Goal: Task Accomplishment & Management: Complete application form

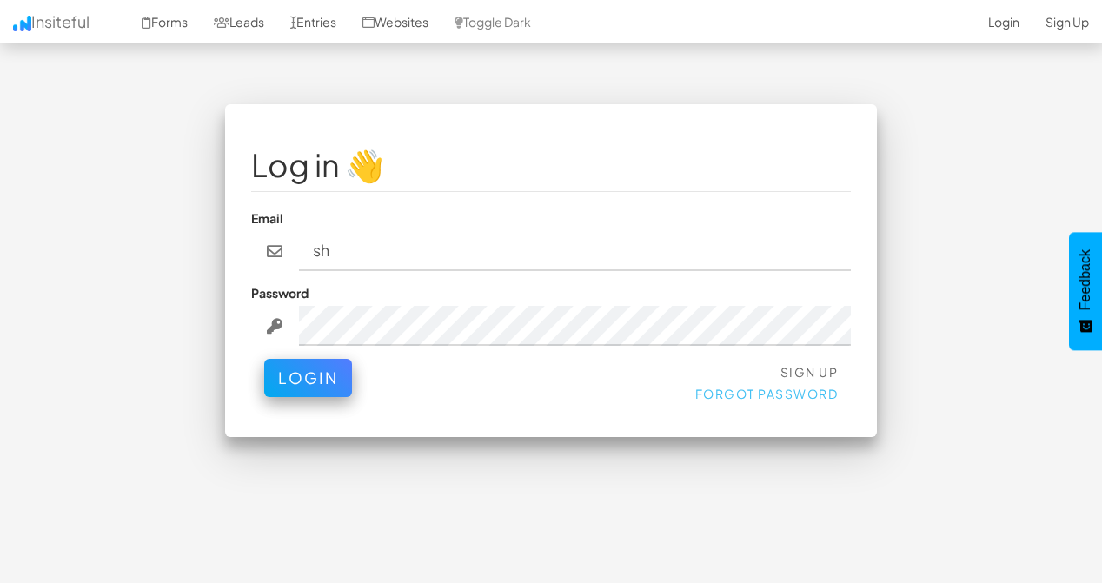
type input "s"
click at [791, 364] on link "Sign Up" at bounding box center [809, 372] width 58 height 16
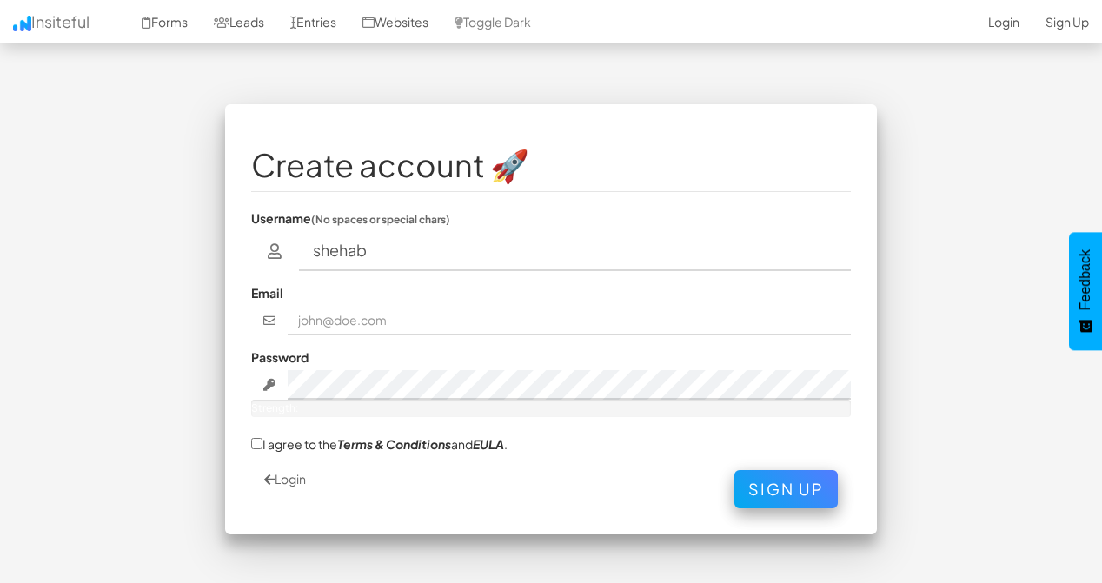
type input "shehab"
click at [371, 306] on input "text" at bounding box center [570, 321] width 564 height 30
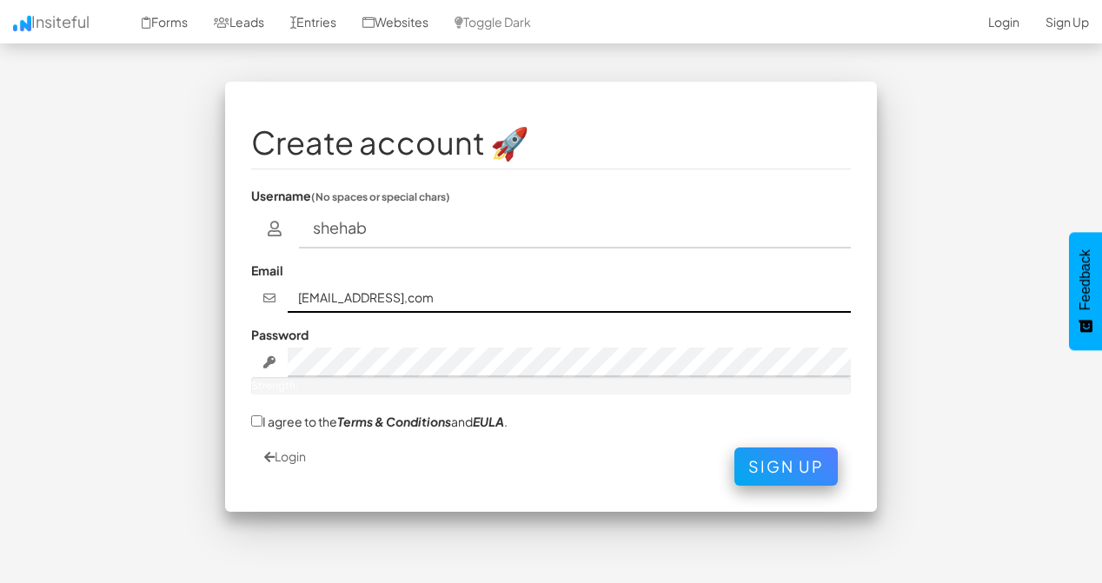
scroll to position [60, 0]
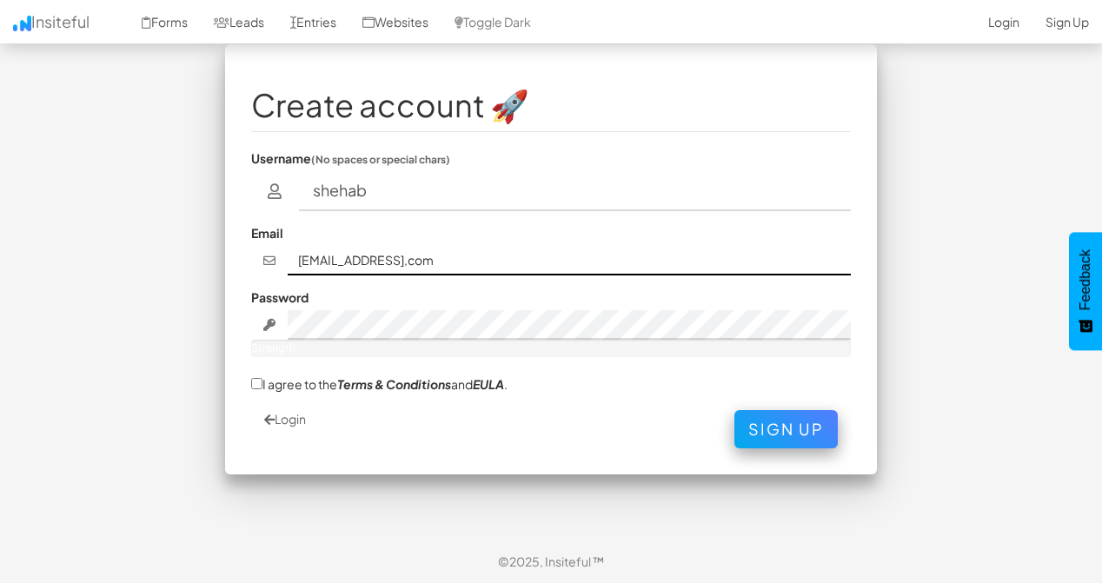
type input "shehabomar868@gmail,com"
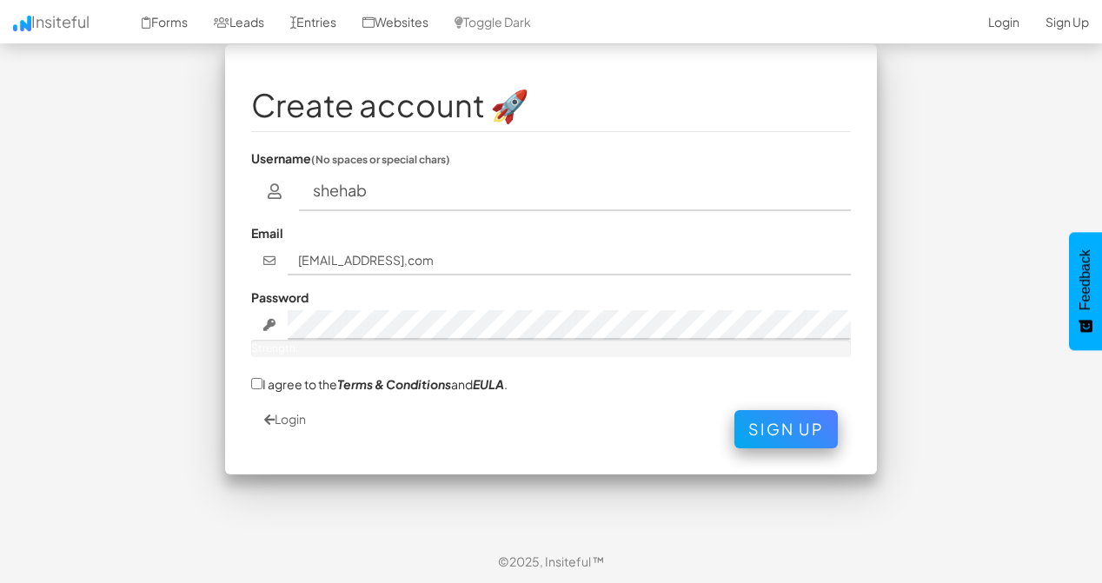
click at [405, 311] on fieldset "Create account 🚀 Username (No spaces or special chars) shehab Email shehabomar8…" at bounding box center [550, 259] width 599 height 378
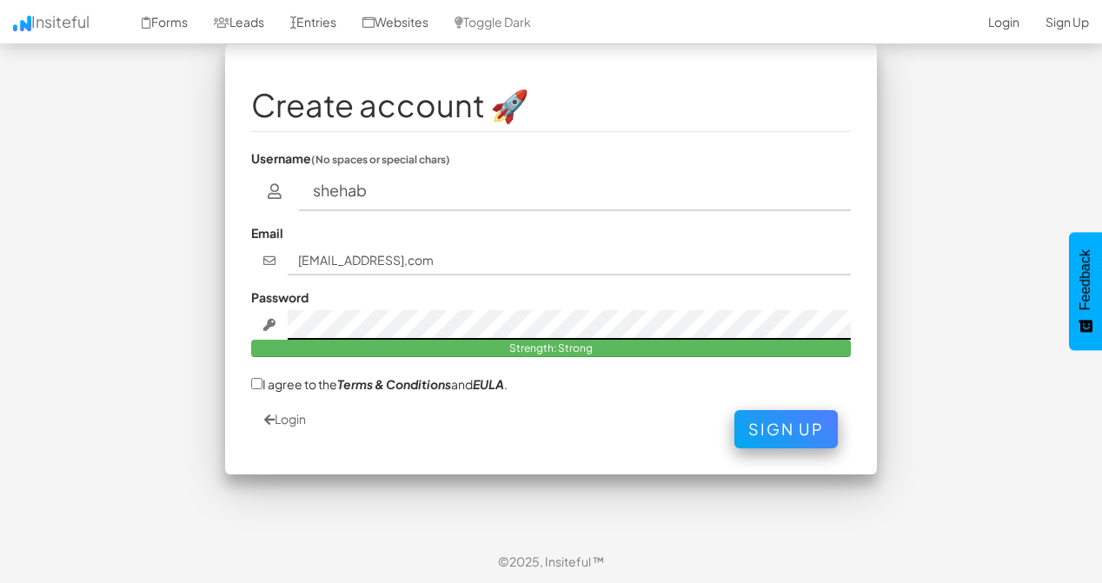
scroll to position [0, 0]
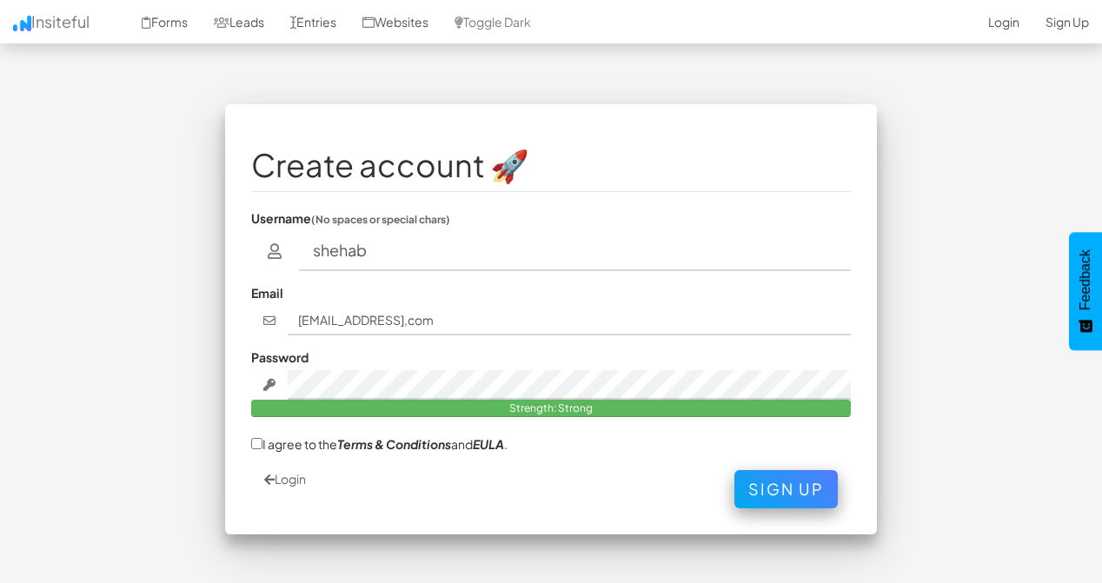
click at [272, 379] on icon at bounding box center [269, 385] width 16 height 12
click at [251, 366] on div "Create account 🚀 Username (No spaces or special chars) shehab Email shehabomar8…" at bounding box center [551, 319] width 652 height 430
click at [262, 379] on icon at bounding box center [269, 385] width 16 height 12
click at [251, 400] on div "Strength: Strong" at bounding box center [550, 408] width 599 height 17
drag, startPoint x: 275, startPoint y: 350, endPoint x: 271, endPoint y: 361, distance: 11.3
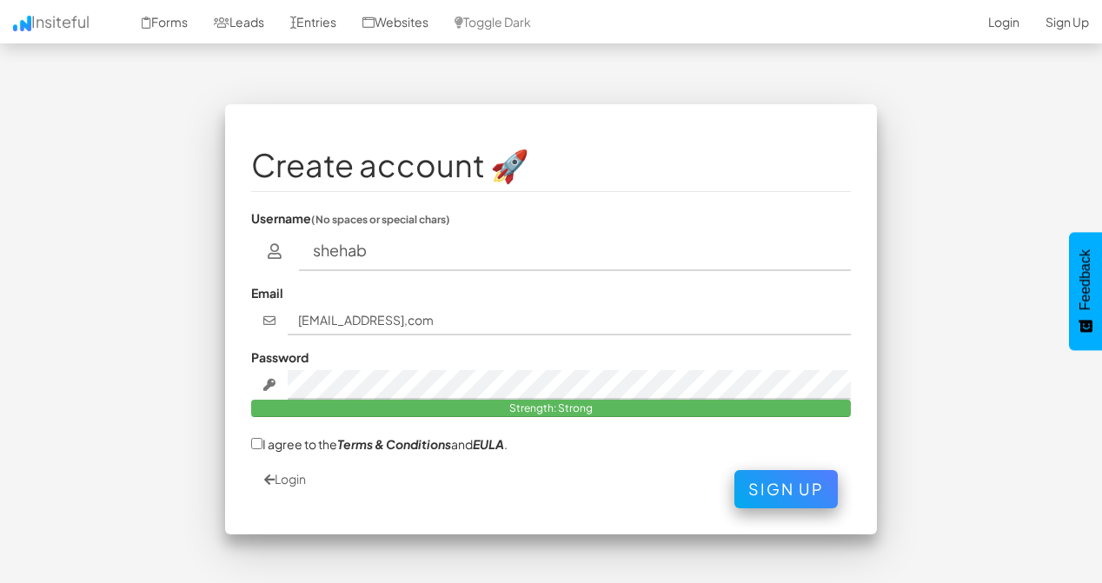
click at [275, 355] on div "Password Strength: Strong" at bounding box center [550, 382] width 599 height 69
click at [270, 379] on icon at bounding box center [269, 385] width 16 height 12
click at [255, 438] on input "I agree to the Terms & Conditions and EULA ." at bounding box center [256, 443] width 11 height 11
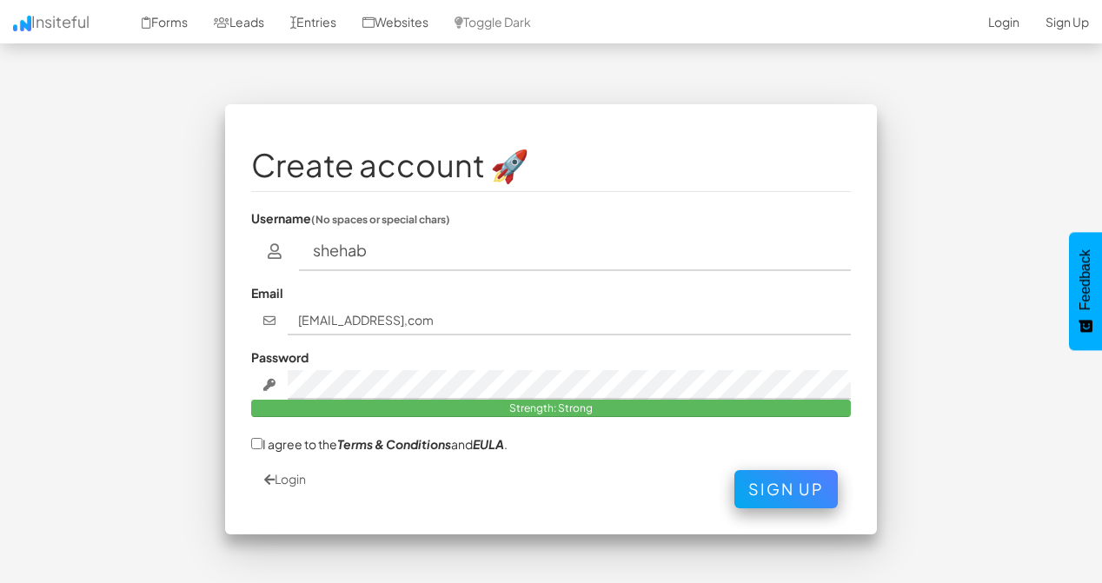
checkbox input "true"
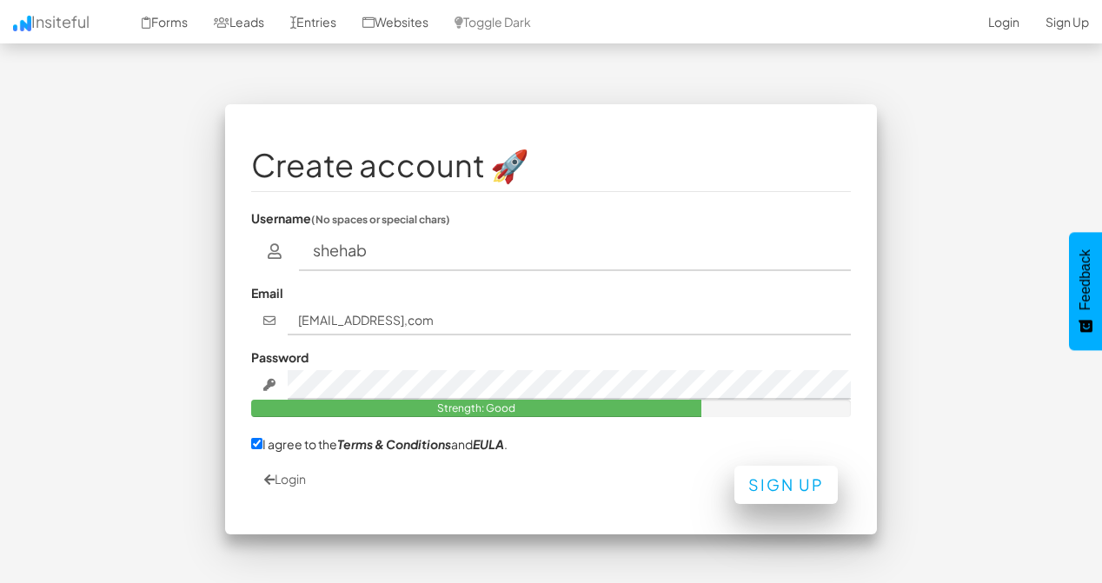
click at [763, 475] on button "Sign Up" at bounding box center [785, 485] width 103 height 38
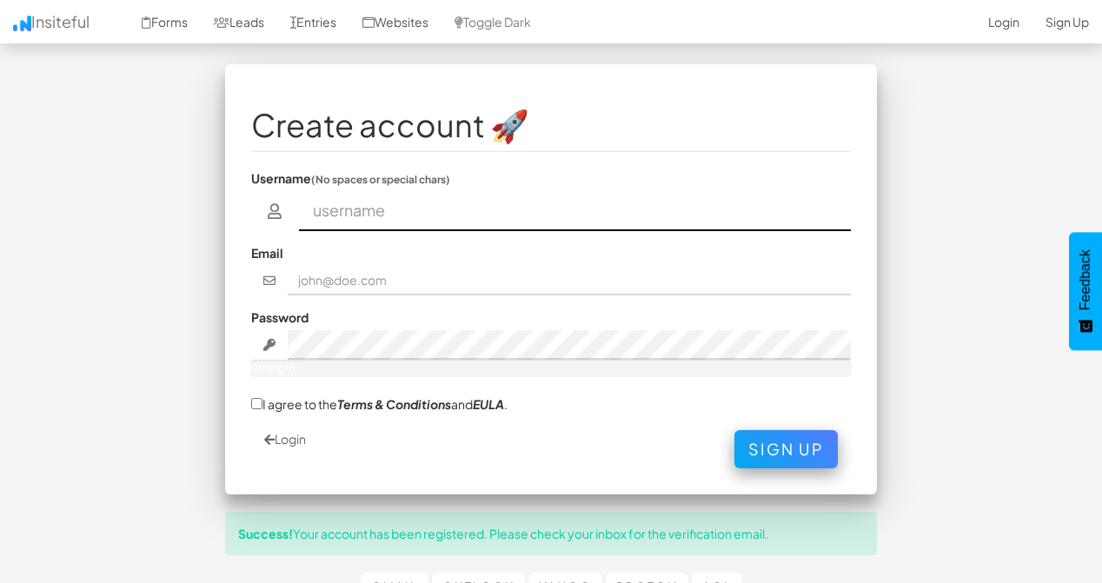
scroll to position [82, 0]
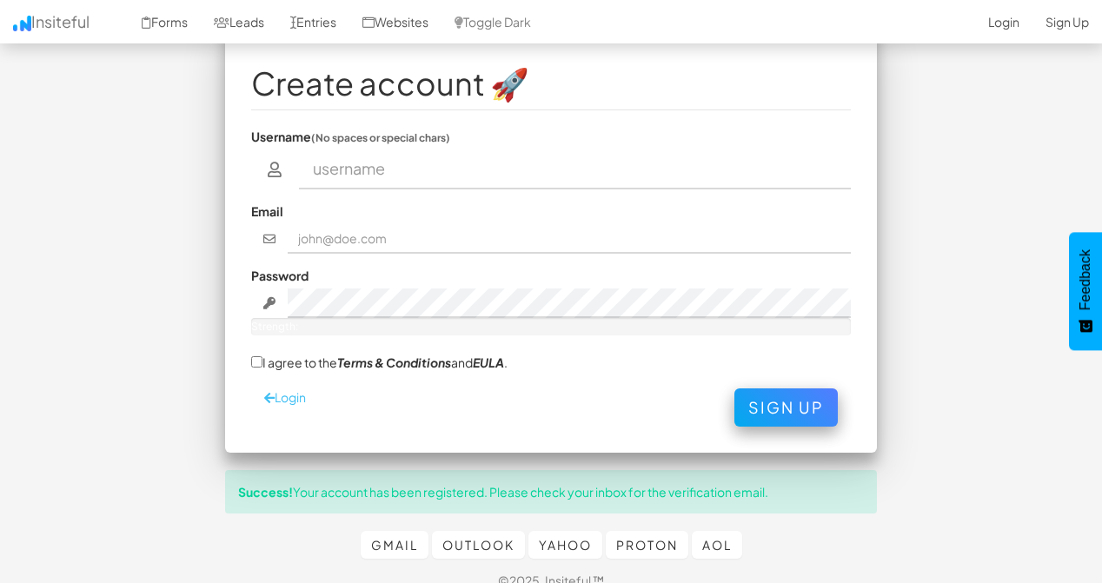
click at [279, 389] on link "Login" at bounding box center [285, 397] width 42 height 16
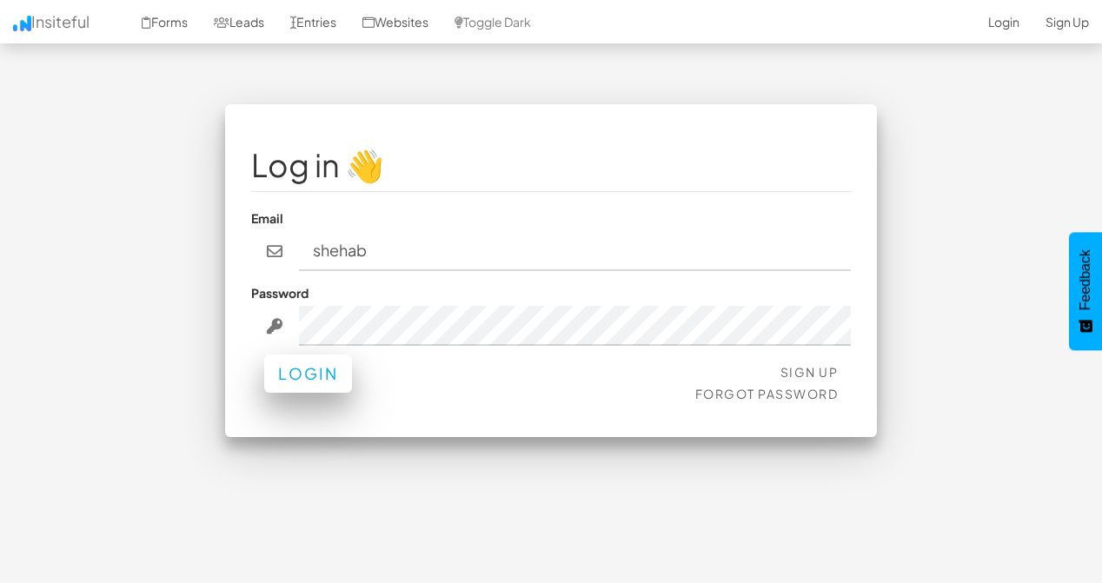
click at [303, 364] on button "Login" at bounding box center [308, 373] width 88 height 38
click at [334, 368] on button "Login" at bounding box center [308, 373] width 88 height 38
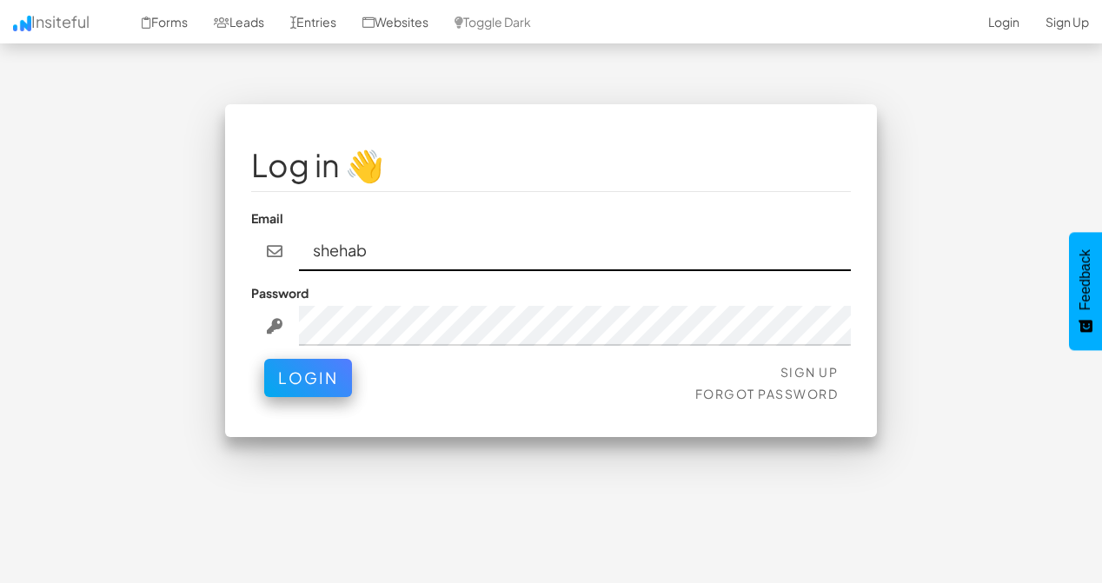
click at [831, 235] on input "shehab" at bounding box center [575, 251] width 553 height 40
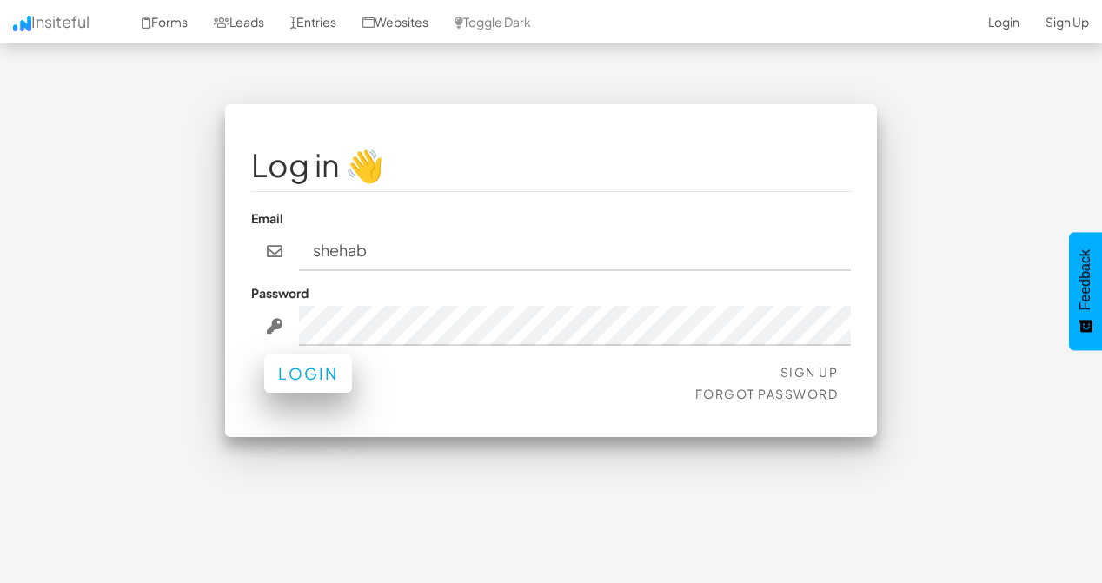
click at [298, 354] on button "Login" at bounding box center [308, 373] width 88 height 38
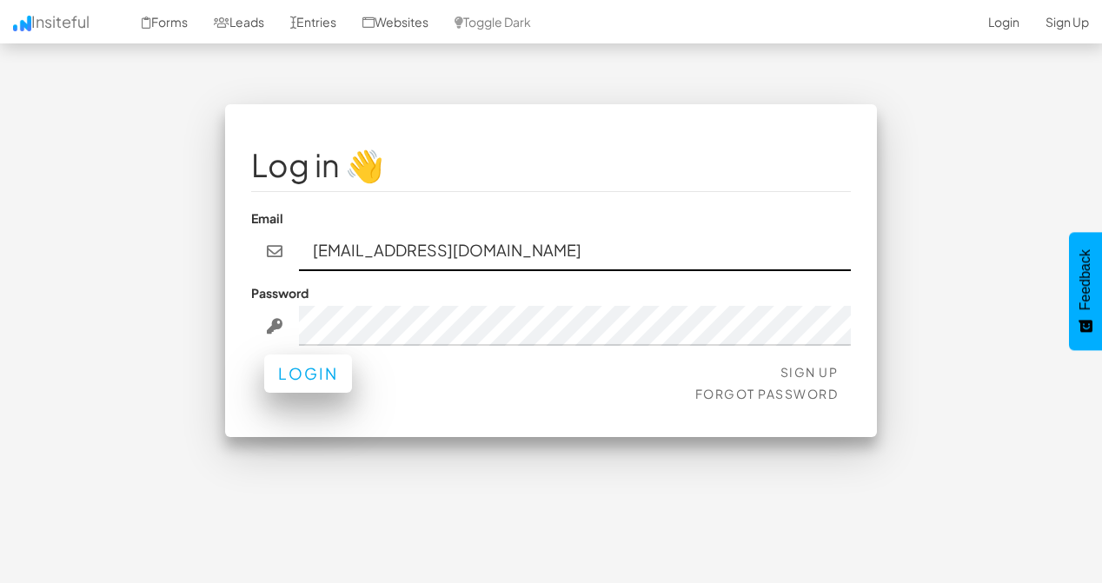
type input "shehabomar868@gmail.com"
click at [305, 362] on button "Login" at bounding box center [308, 373] width 88 height 38
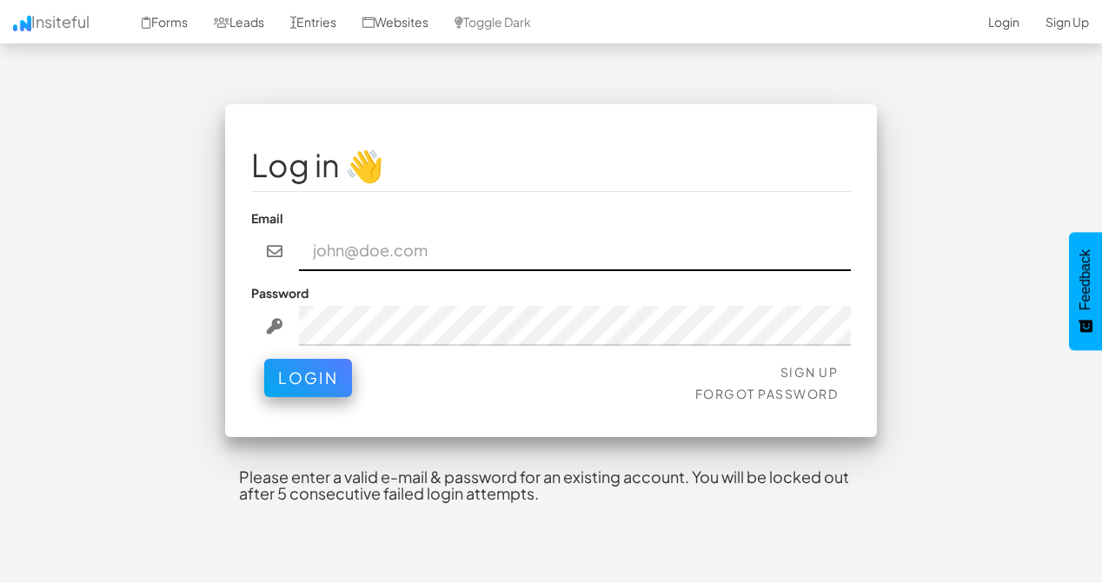
click at [432, 231] on input "email" at bounding box center [575, 251] width 553 height 40
click at [321, 382] on div "Sign Up Forgot Password Login" at bounding box center [550, 385] width 599 height 52
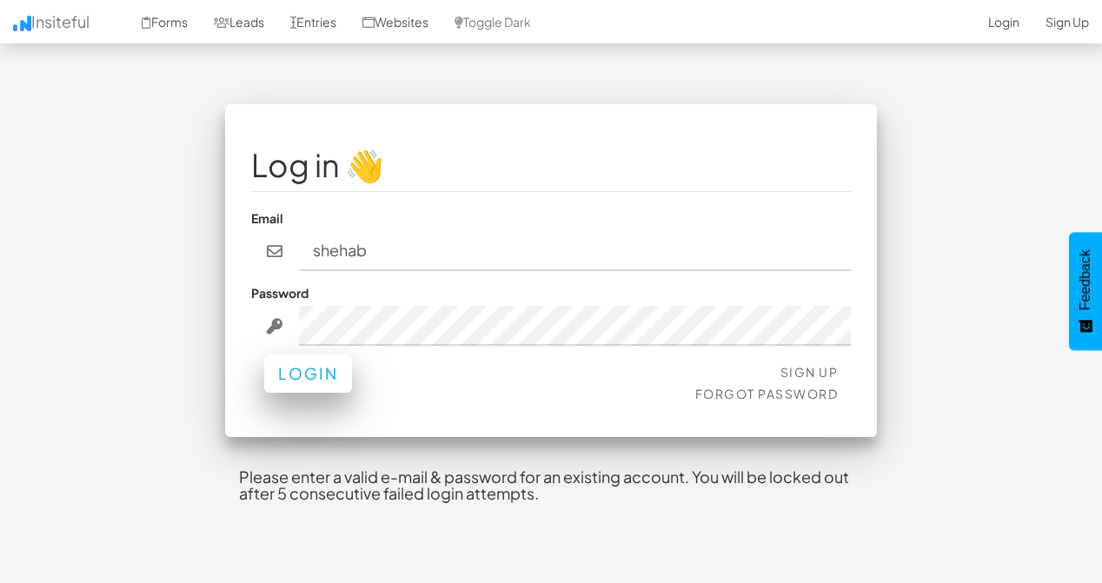
click at [326, 362] on button "Login" at bounding box center [308, 373] width 88 height 38
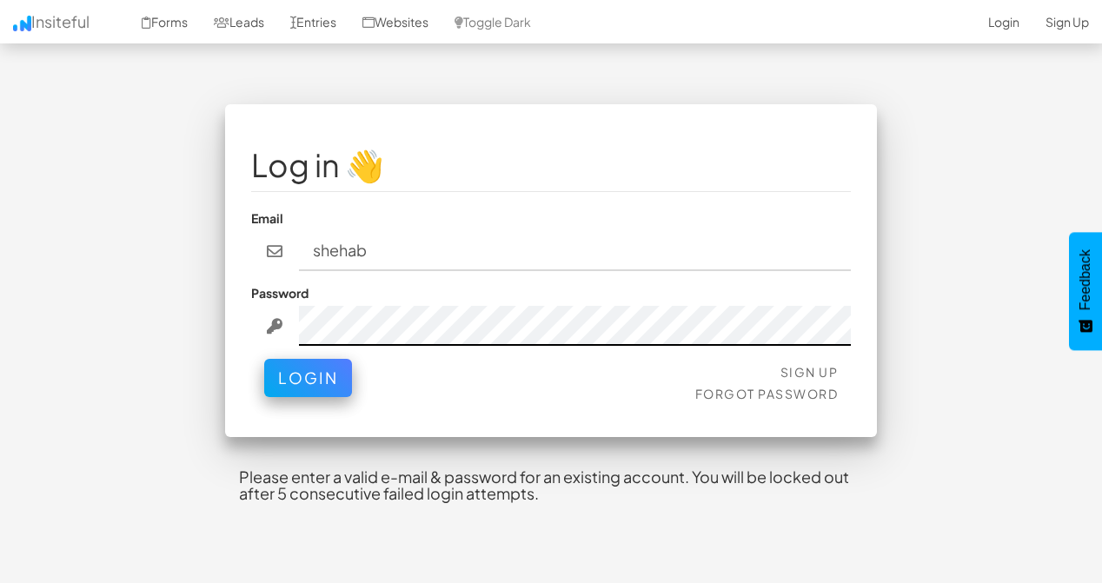
click at [307, 360] on button "Login" at bounding box center [308, 378] width 88 height 38
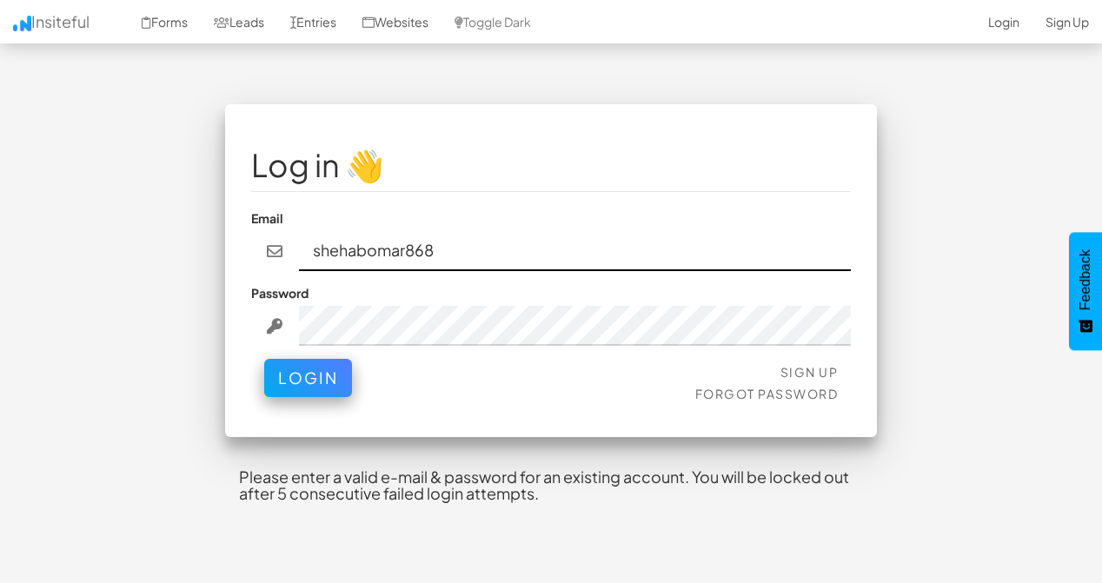
type input "shehabomar868@gmail.com"
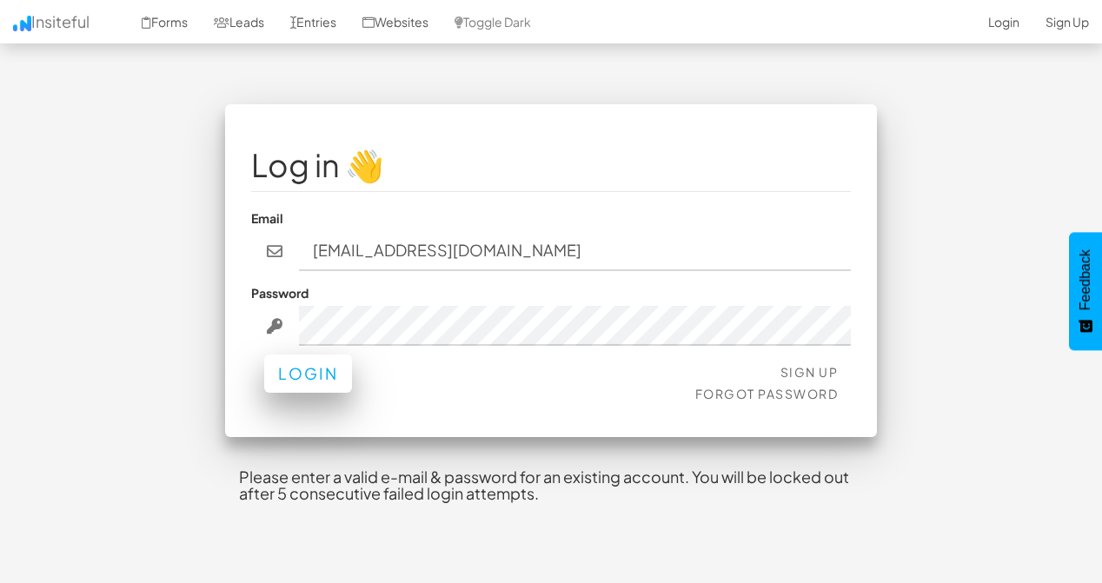
click at [317, 372] on button "Login" at bounding box center [308, 373] width 88 height 38
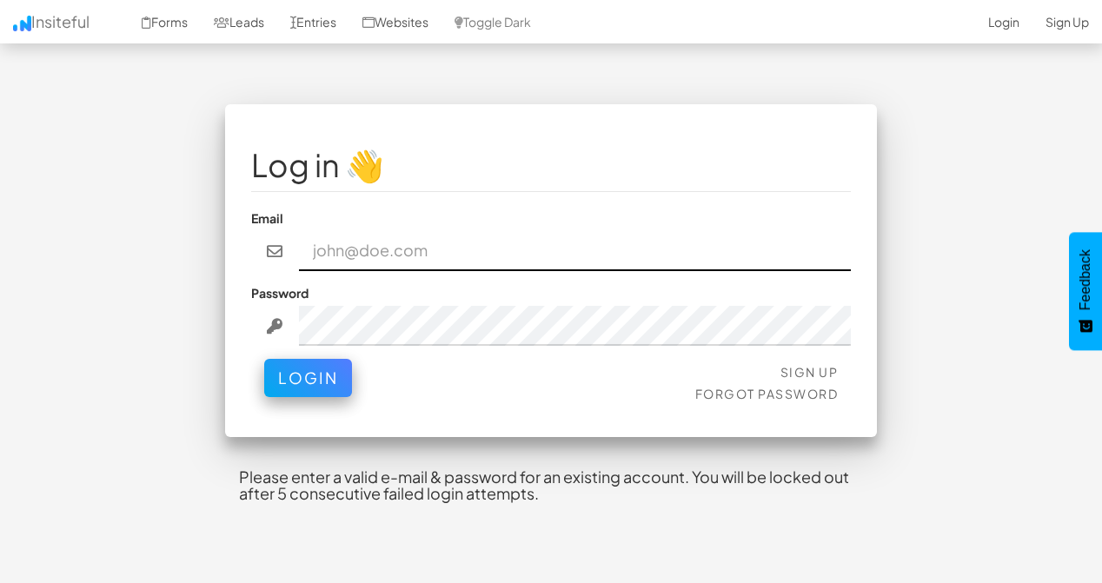
type input "[EMAIL_ADDRESS][DOMAIN_NAME]"
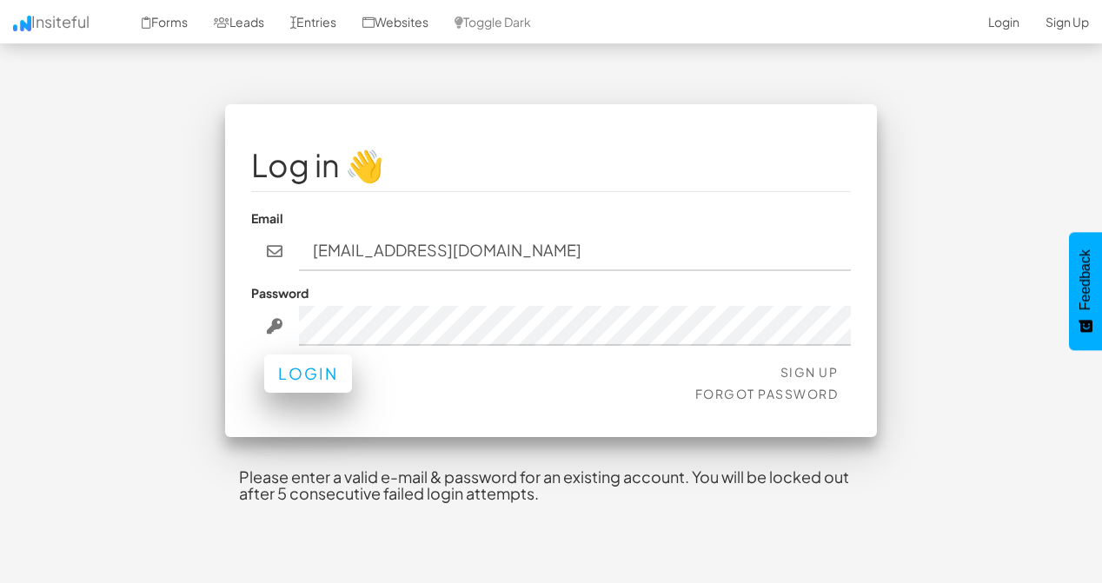
click at [319, 363] on button "Login" at bounding box center [308, 373] width 88 height 38
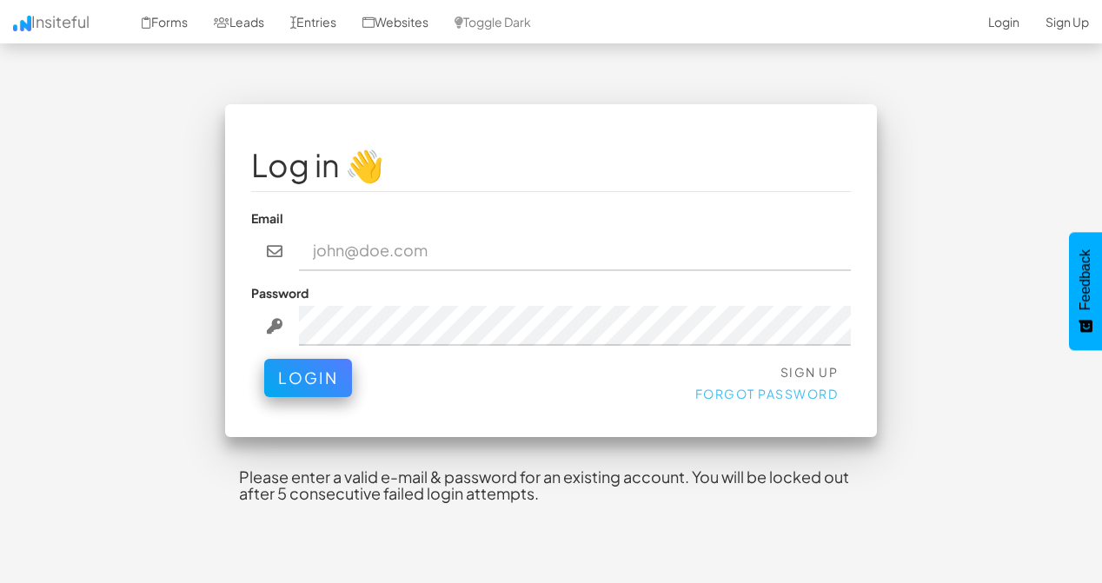
click at [778, 386] on link "Forgot Password" at bounding box center [766, 394] width 143 height 16
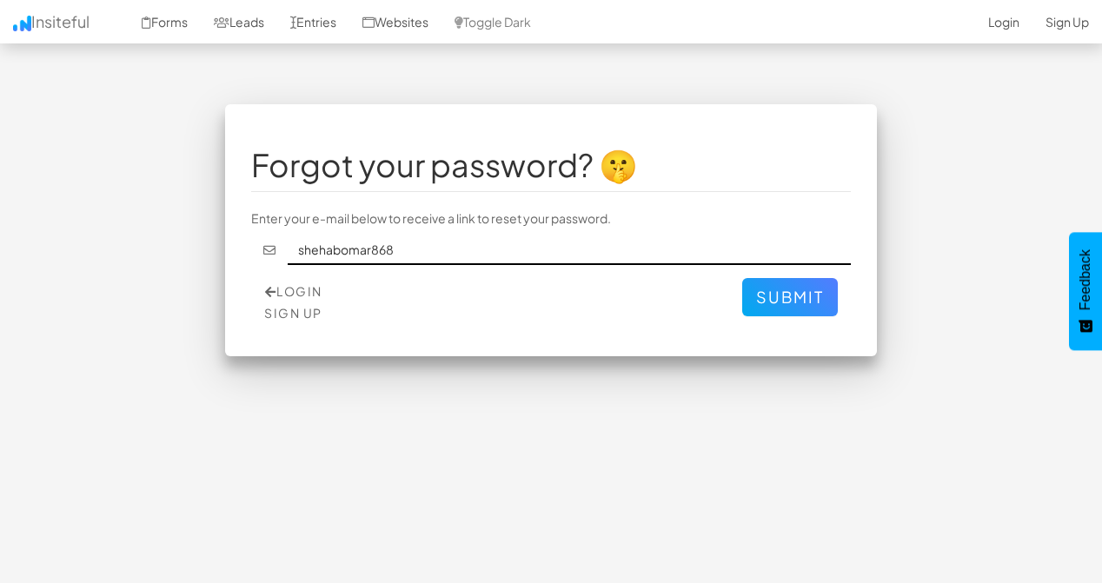
type input "[EMAIL_ADDRESS][DOMAIN_NAME]"
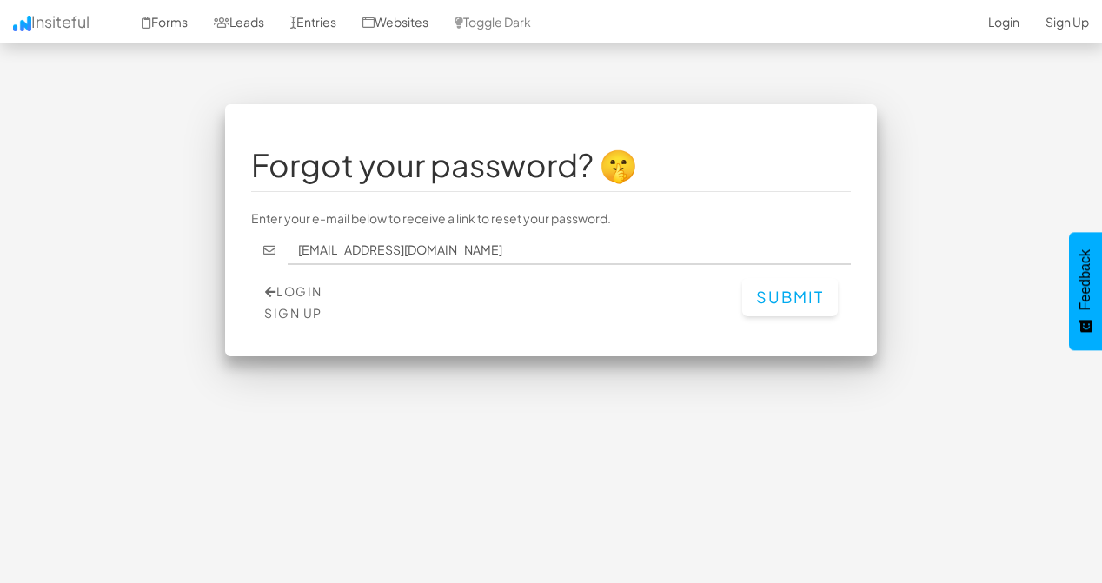
click at [789, 288] on button "Submit" at bounding box center [790, 297] width 96 height 38
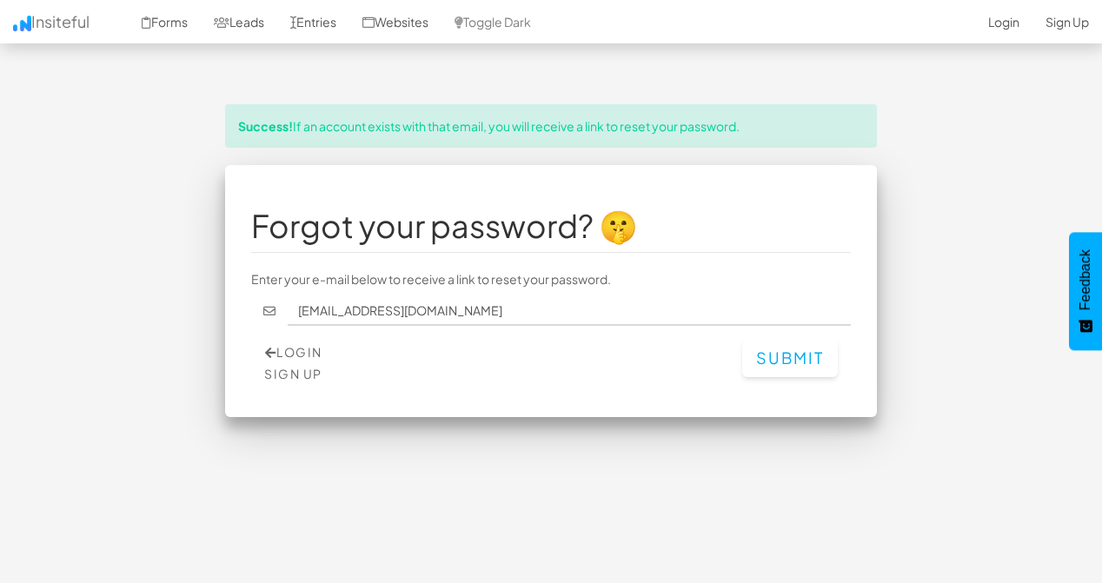
click at [821, 350] on button "Submit" at bounding box center [790, 358] width 96 height 38
click at [289, 344] on link "Login" at bounding box center [293, 352] width 57 height 16
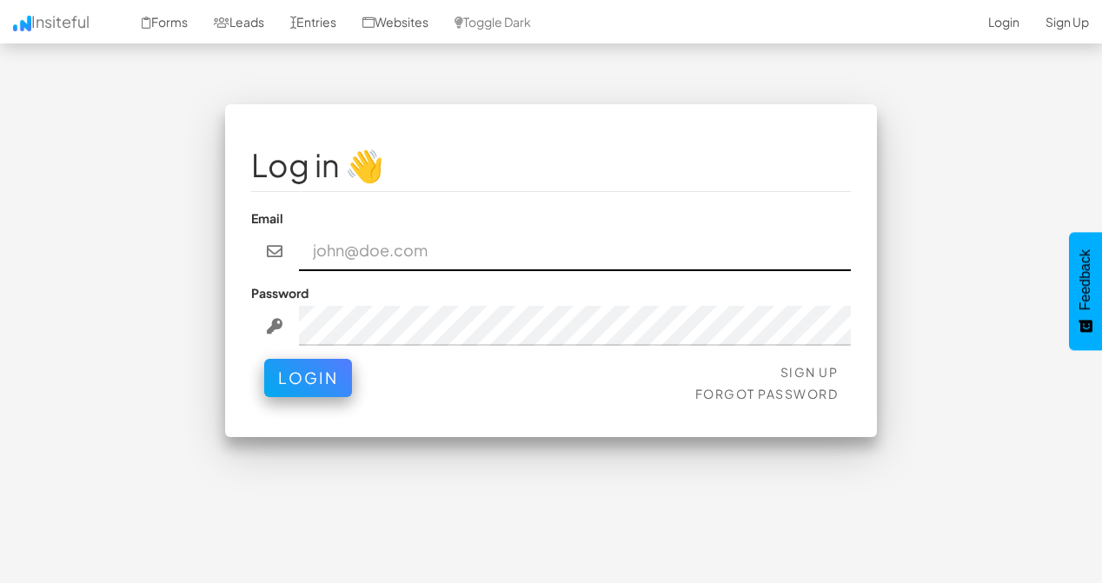
type input "[EMAIL_ADDRESS][DOMAIN_NAME]"
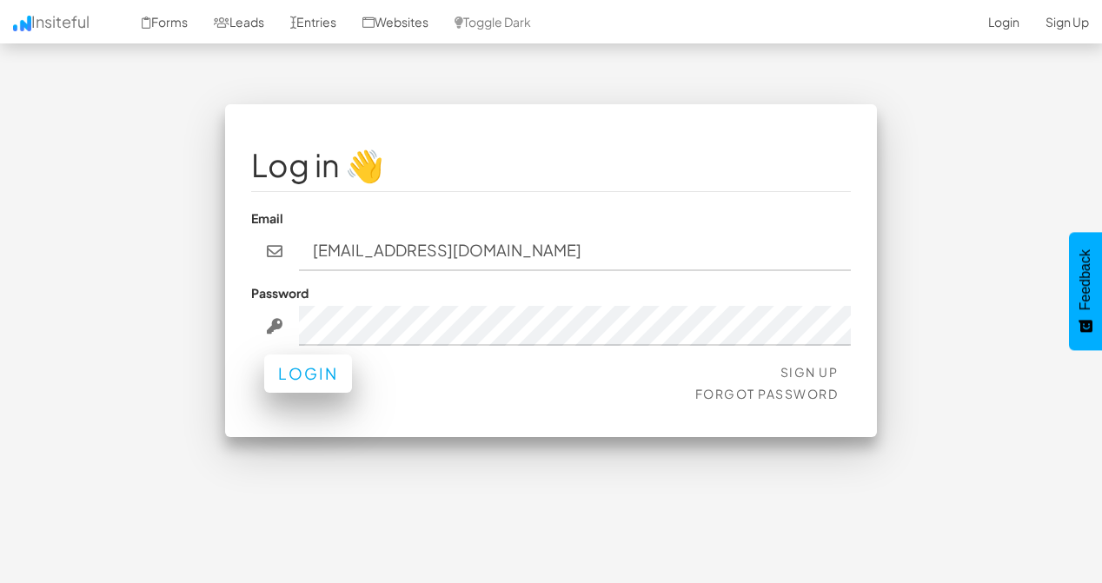
click at [336, 363] on button "Login" at bounding box center [308, 373] width 88 height 38
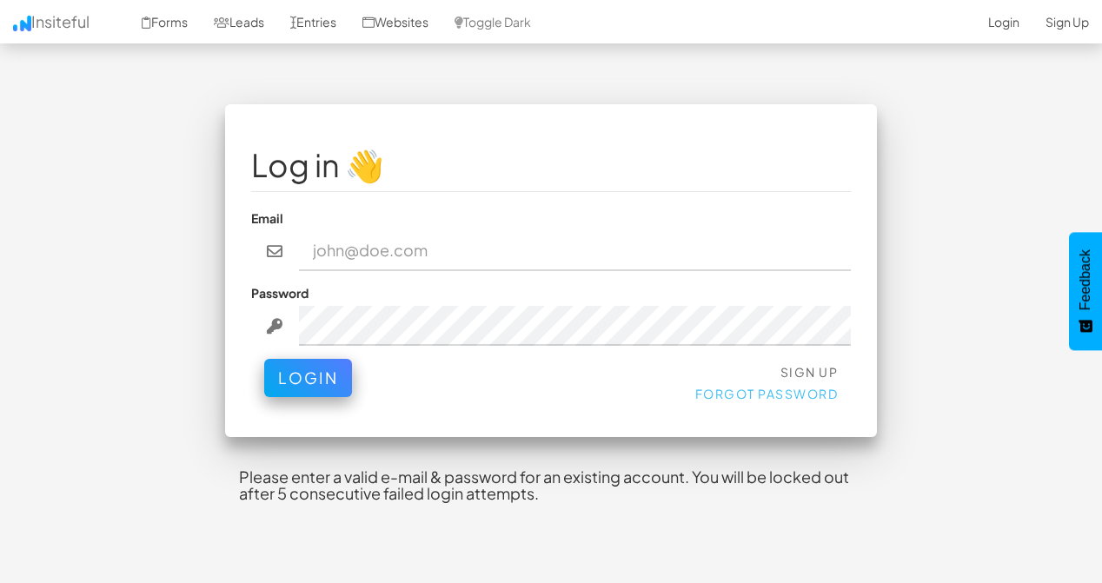
click at [785, 386] on link "Forgot Password" at bounding box center [766, 394] width 143 height 16
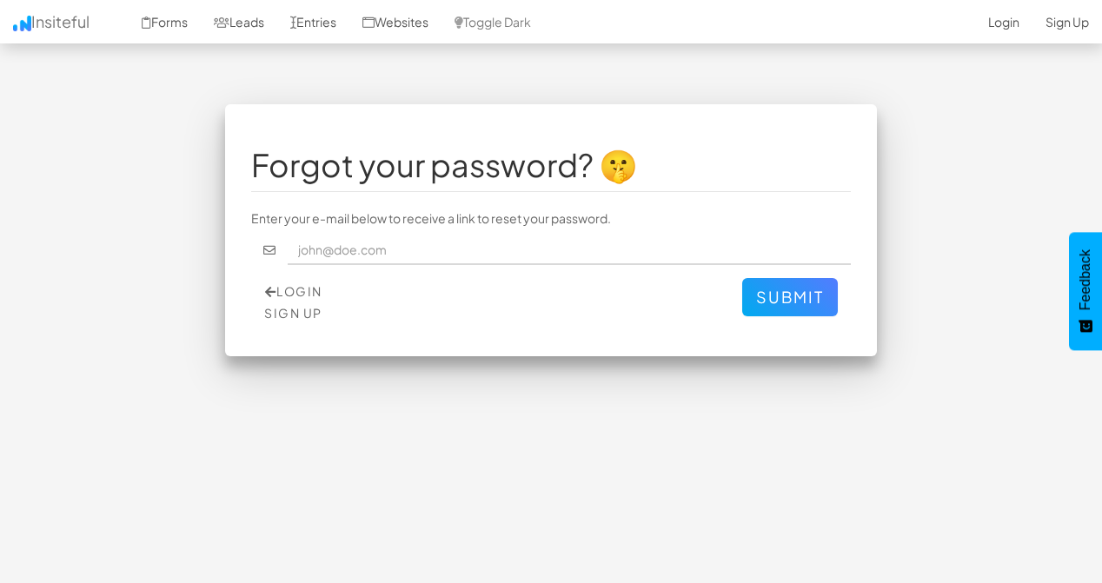
click at [472, 235] on input "text" at bounding box center [570, 250] width 564 height 30
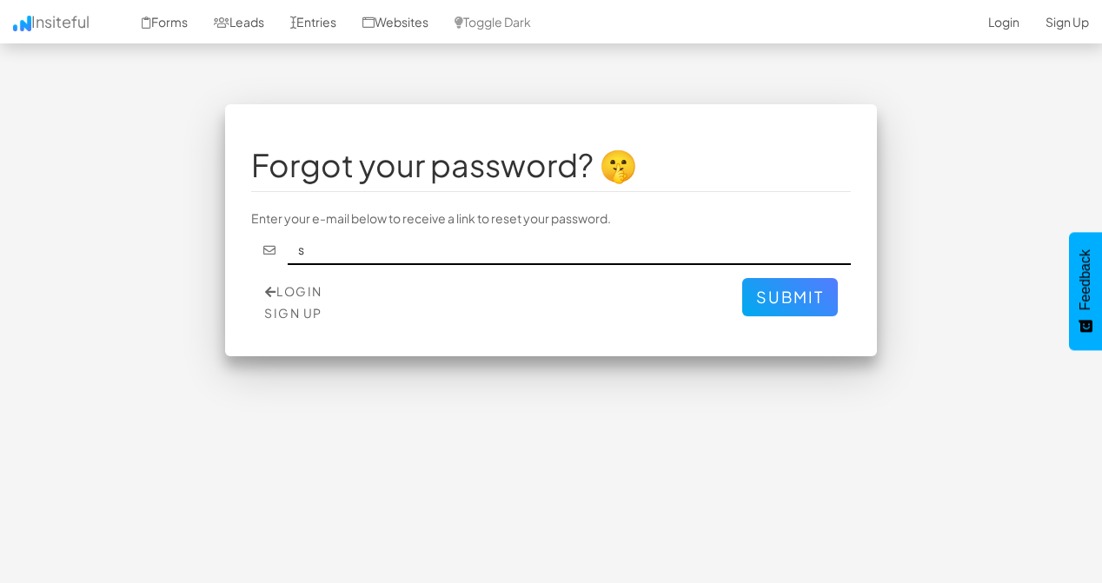
type input "[EMAIL_ADDRESS][DOMAIN_NAME]"
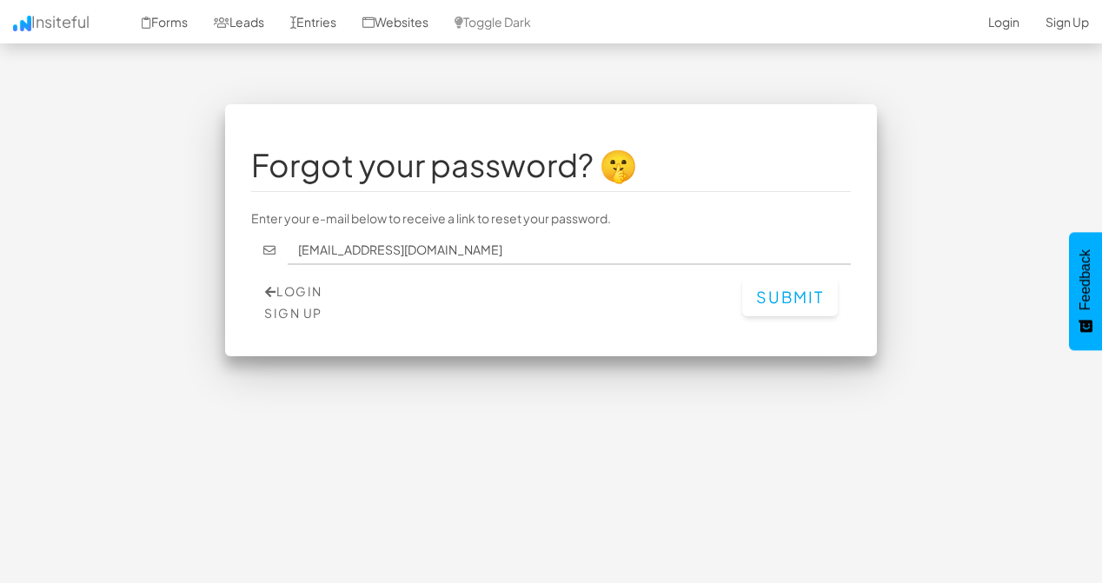
click at [768, 280] on button "Submit" at bounding box center [790, 297] width 96 height 38
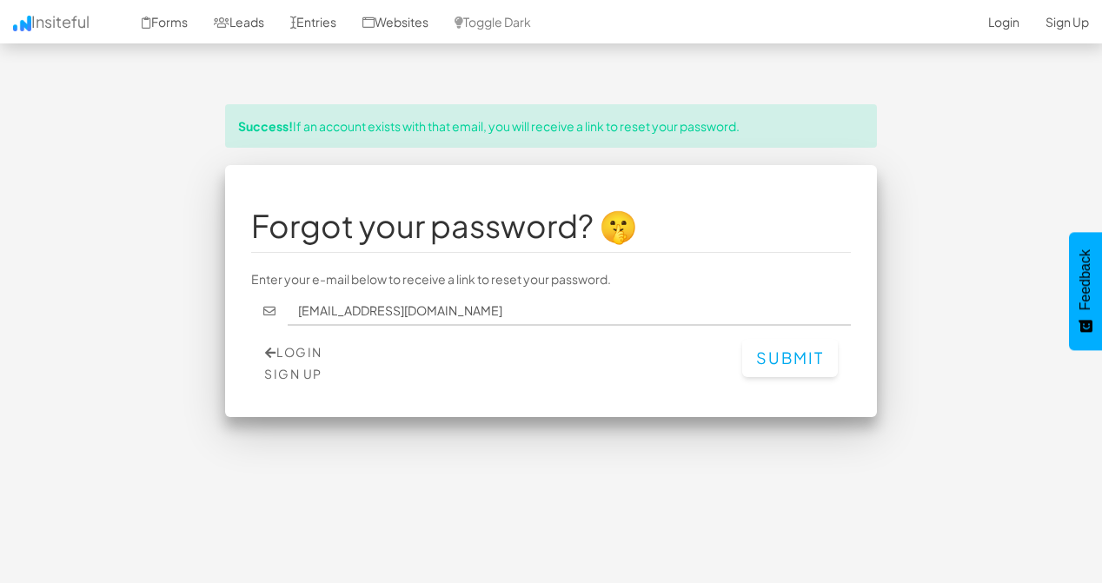
click at [788, 347] on button "Submit" at bounding box center [790, 358] width 96 height 38
click at [292, 344] on link "Login" at bounding box center [293, 352] width 57 height 16
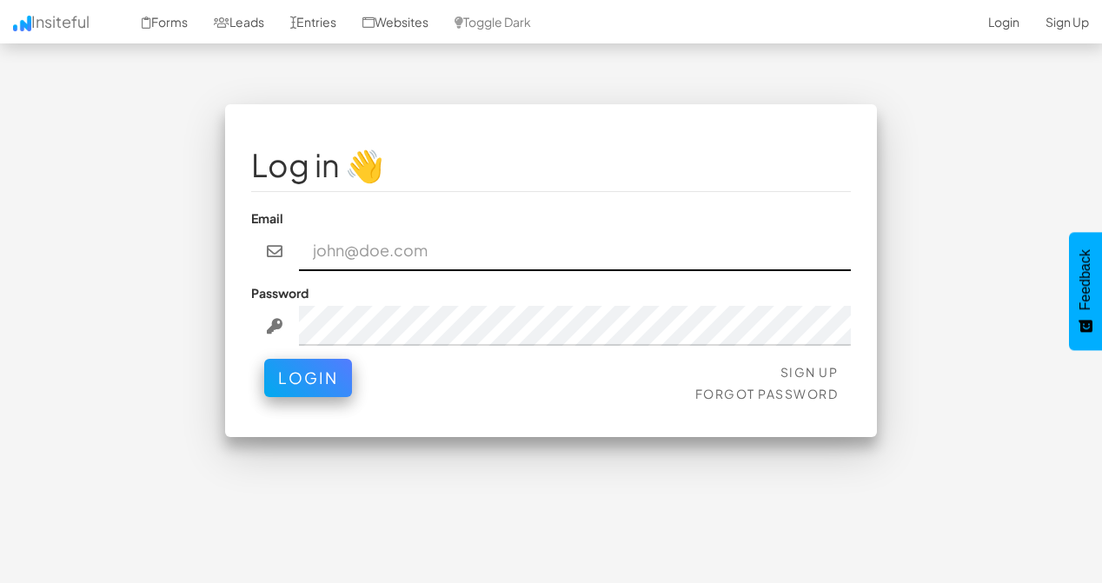
type input "[EMAIL_ADDRESS][DOMAIN_NAME]"
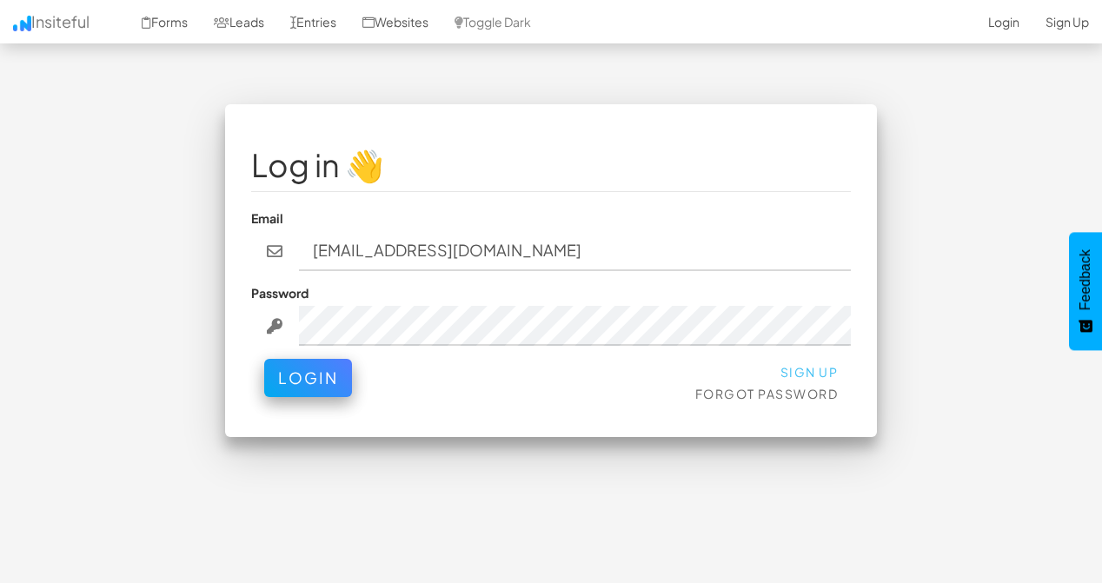
click at [820, 364] on link "Sign Up" at bounding box center [809, 372] width 58 height 16
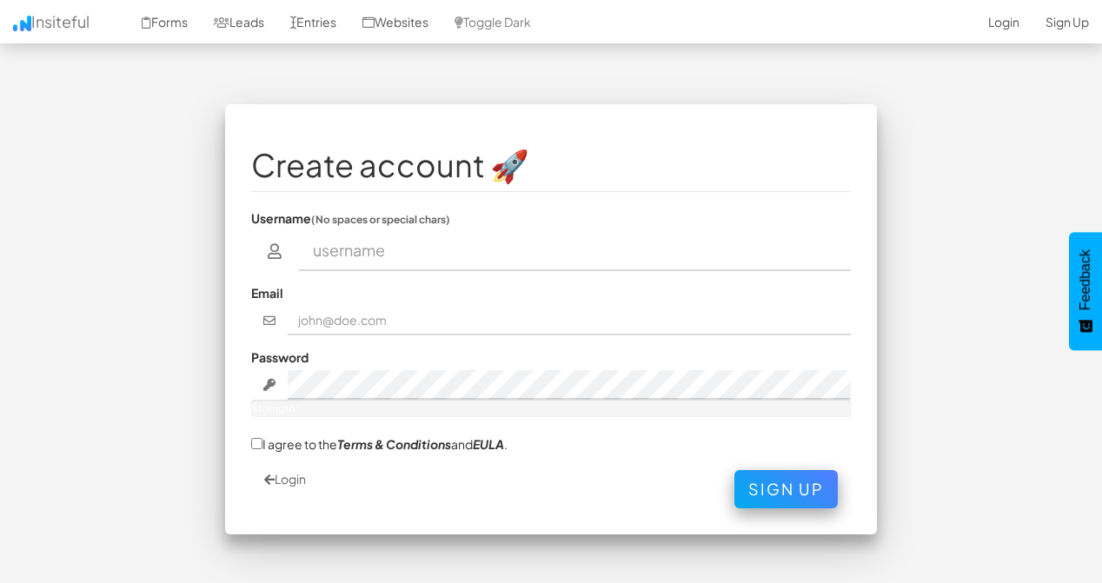
click at [413, 240] on input "text" at bounding box center [575, 251] width 553 height 40
click at [376, 306] on input "text" at bounding box center [570, 321] width 564 height 30
click at [361, 239] on input "shepabomar" at bounding box center [575, 251] width 553 height 40
drag, startPoint x: 366, startPoint y: 263, endPoint x: 396, endPoint y: 311, distance: 56.6
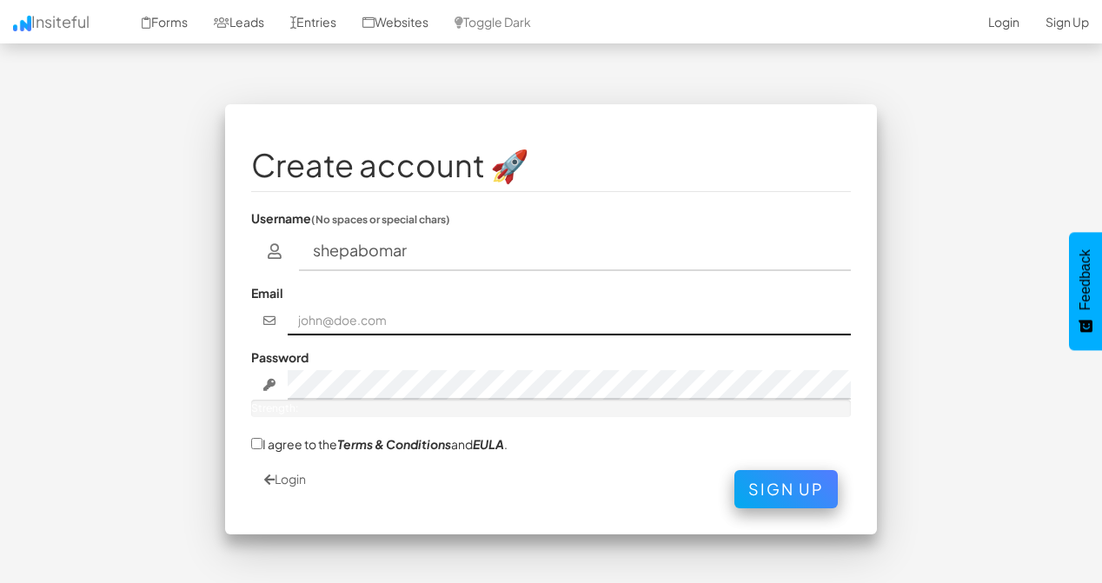
click at [396, 311] on input "text" at bounding box center [570, 321] width 564 height 30
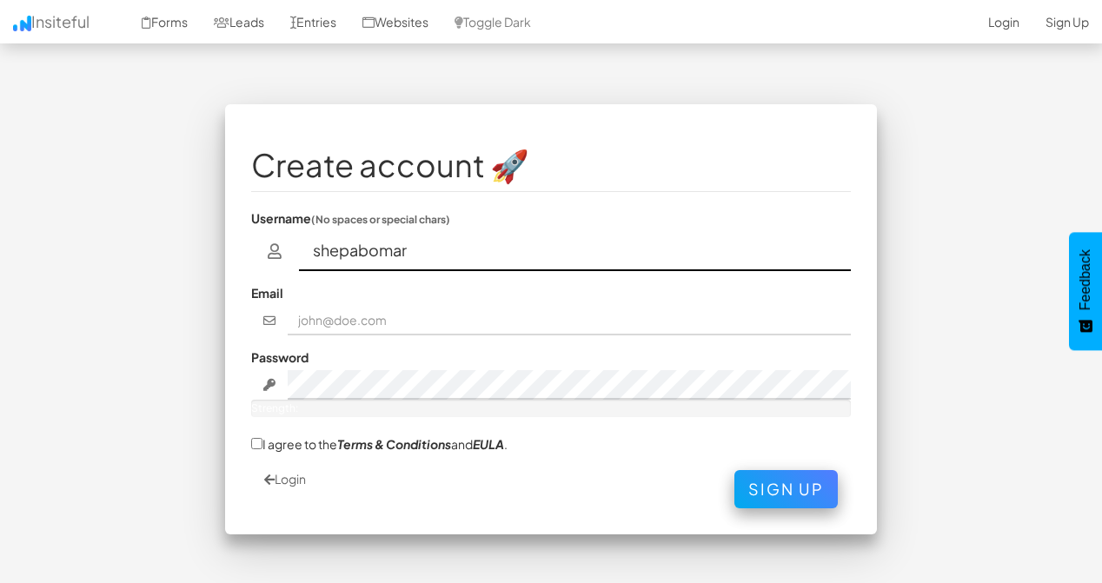
click at [414, 231] on input "shepabomar" at bounding box center [575, 251] width 553 height 40
type input "shehab"
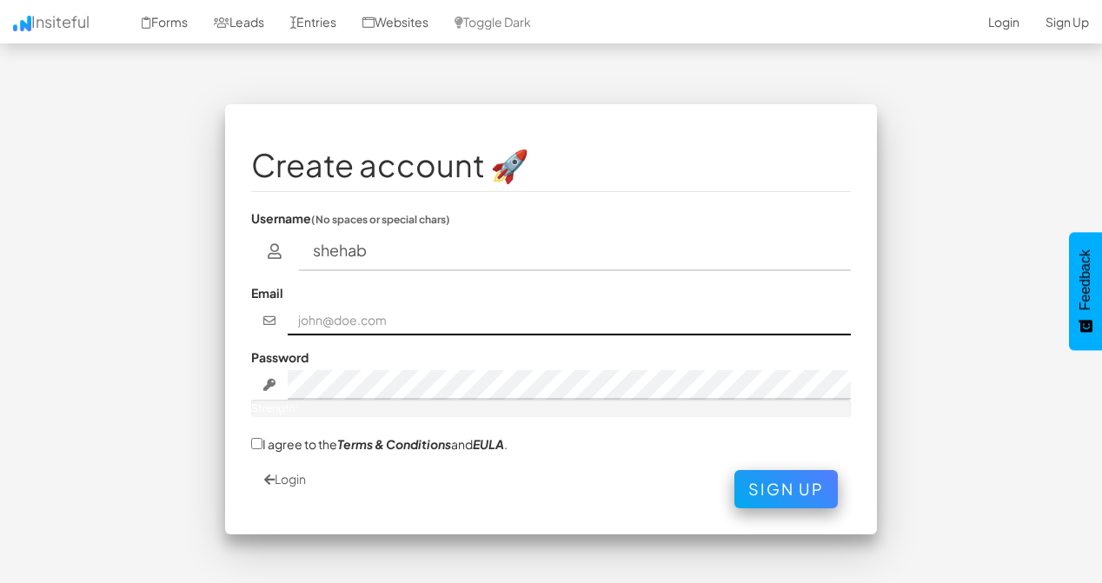
click at [384, 306] on input "text" at bounding box center [570, 321] width 564 height 30
type input "[EMAIL_ADDRESS][DOMAIN_NAME]"
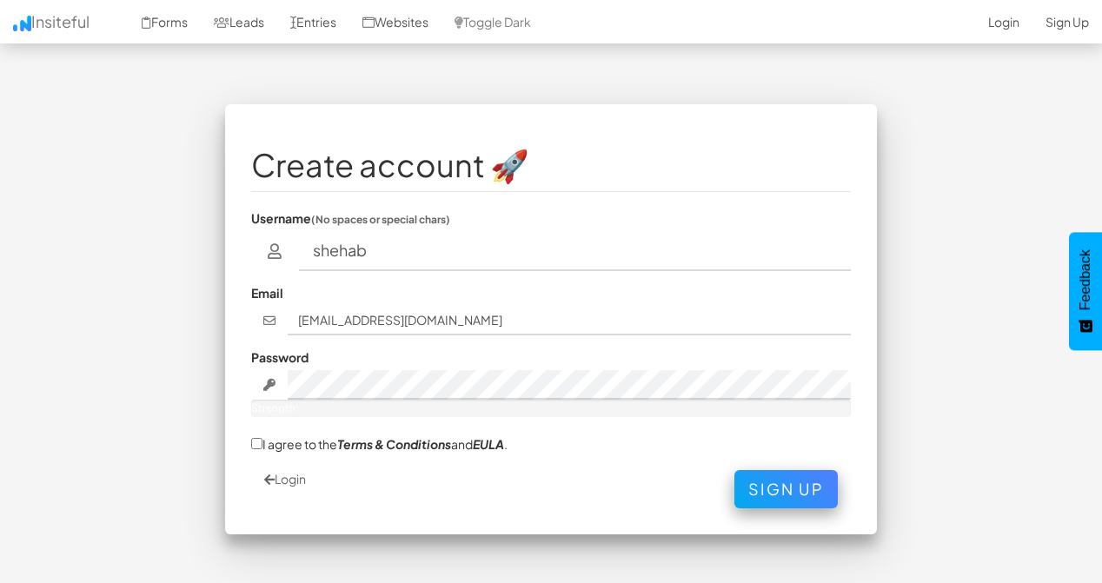
click at [266, 434] on label "I agree to the Terms & Conditions and EULA ." at bounding box center [379, 443] width 256 height 18
click at [262, 438] on input "I agree to the Terms & Conditions and EULA ." at bounding box center [256, 443] width 11 height 11
checkbox input "true"
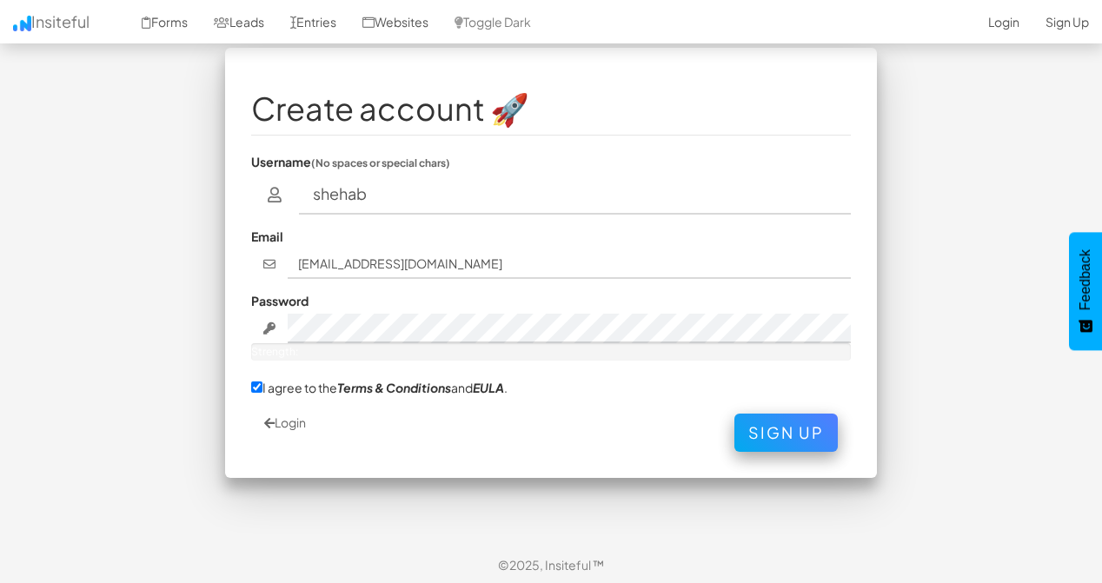
scroll to position [53, 0]
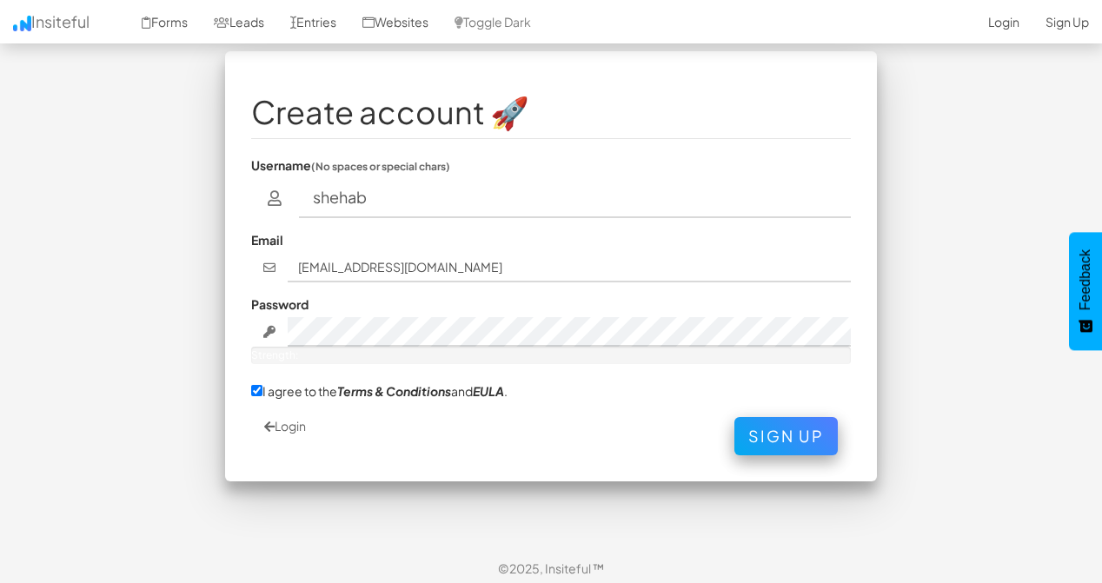
click at [430, 347] on div "Strength:" at bounding box center [550, 355] width 599 height 17
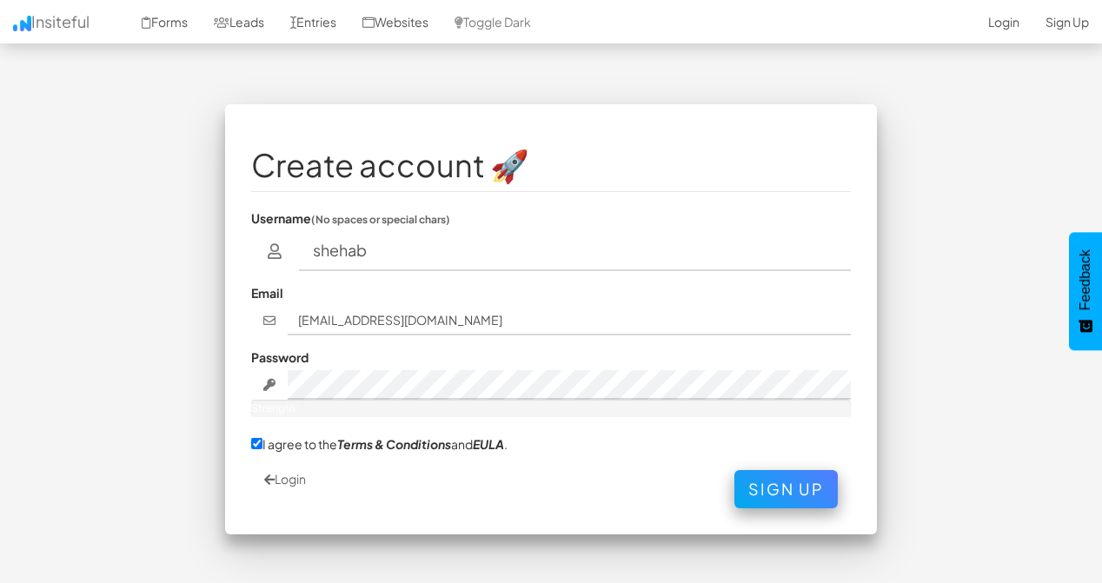
scroll to position [60, 0]
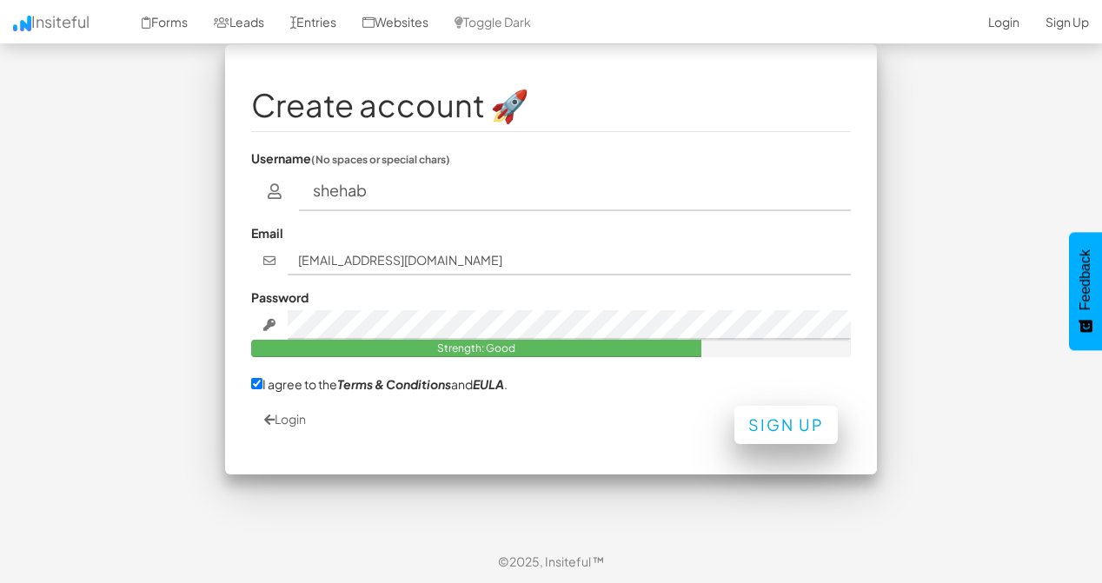
click at [814, 420] on button "Sign Up" at bounding box center [785, 425] width 103 height 38
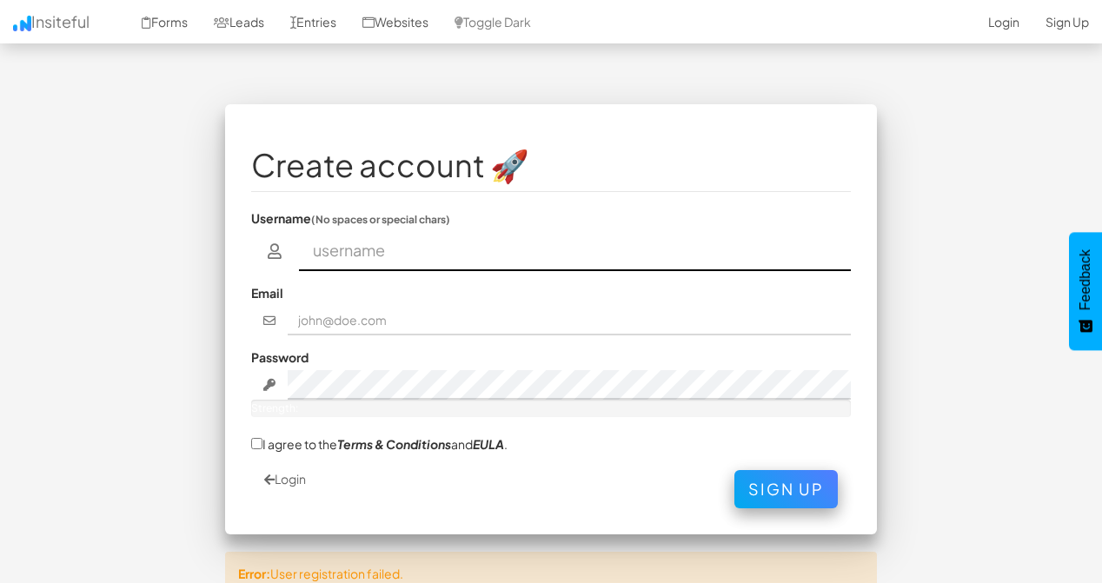
scroll to position [60, 0]
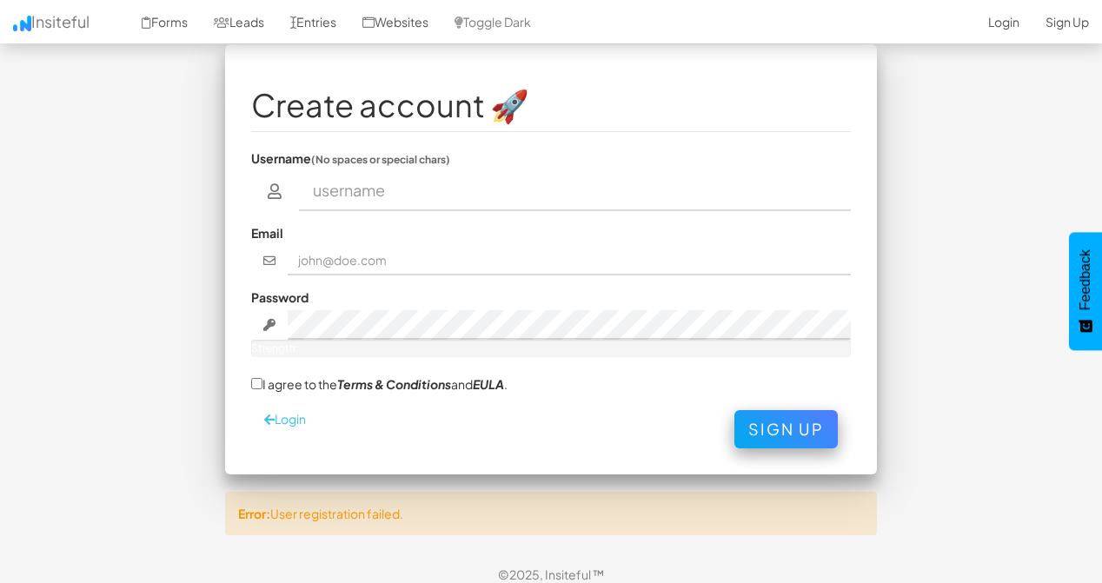
click at [291, 411] on link "Login" at bounding box center [285, 419] width 42 height 16
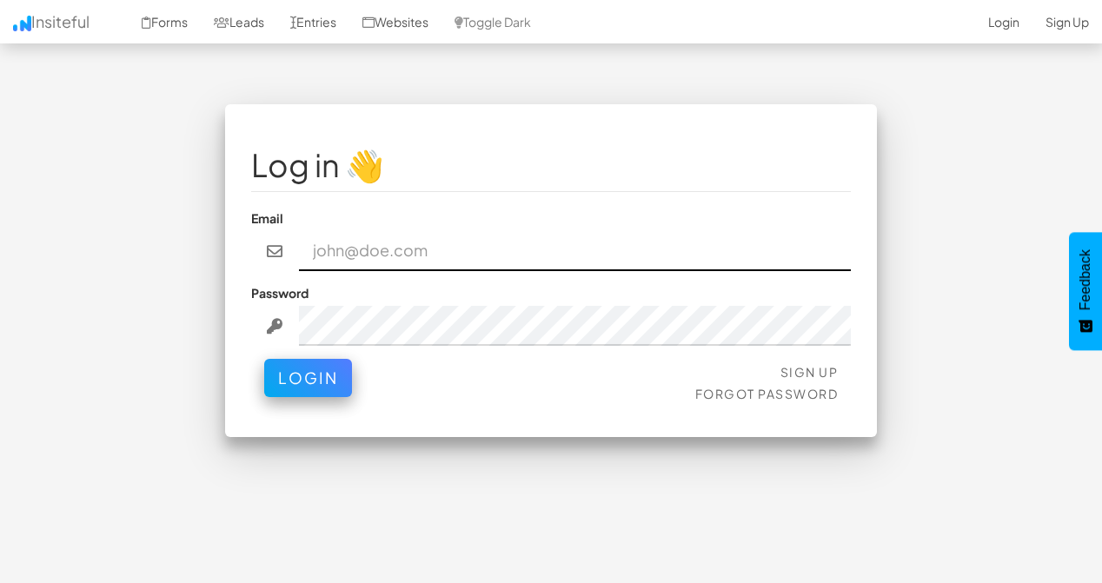
type input "[EMAIL_ADDRESS][DOMAIN_NAME]"
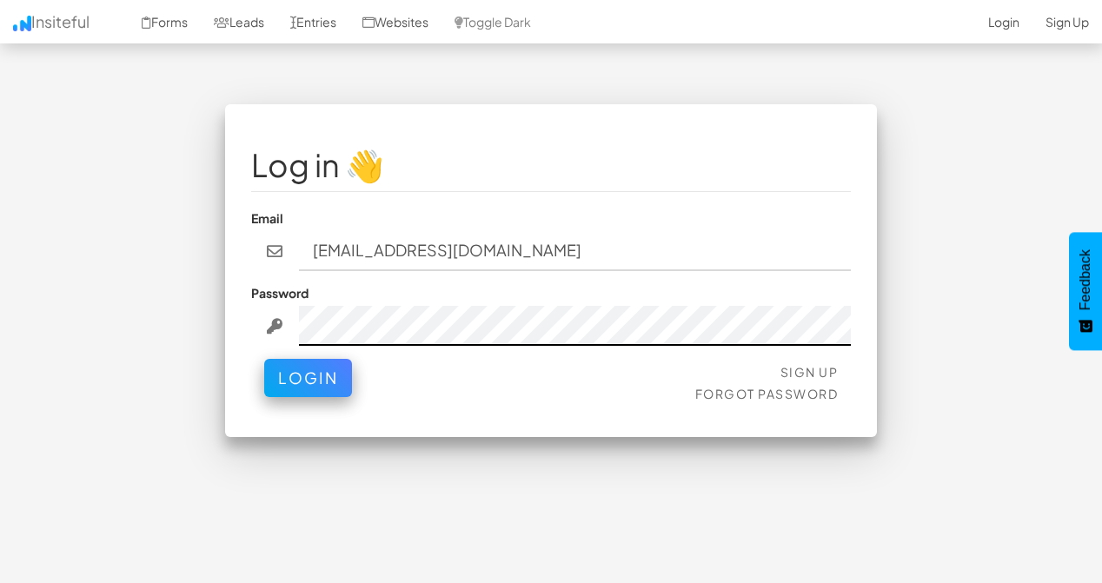
click at [307, 360] on button "Login" at bounding box center [308, 378] width 88 height 38
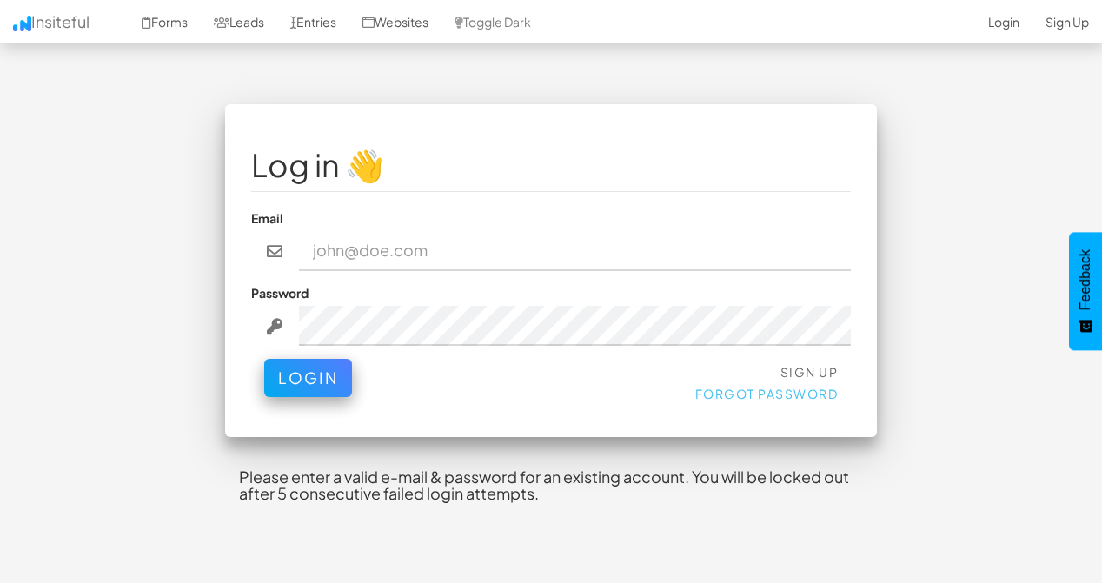
click at [771, 386] on link "Forgot Password" at bounding box center [766, 394] width 143 height 16
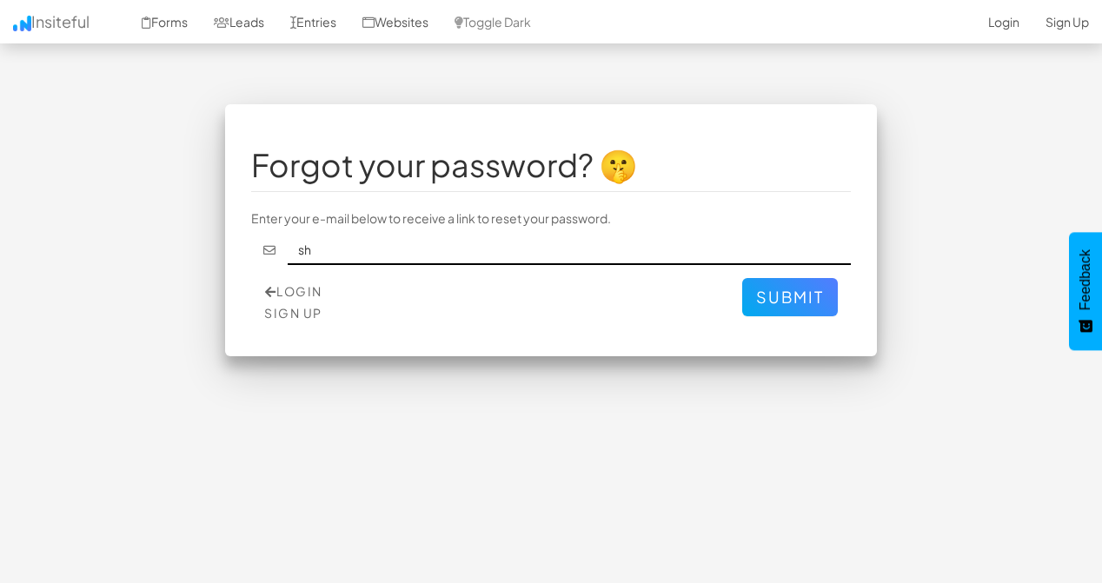
type input "[EMAIL_ADDRESS][DOMAIN_NAME]"
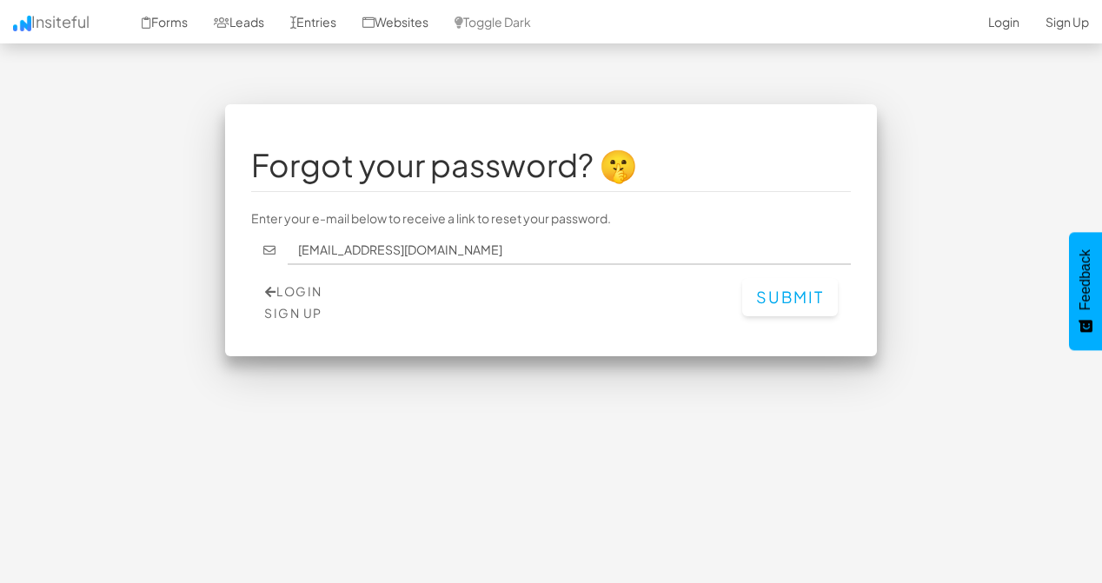
click at [779, 293] on button "Submit" at bounding box center [790, 297] width 96 height 38
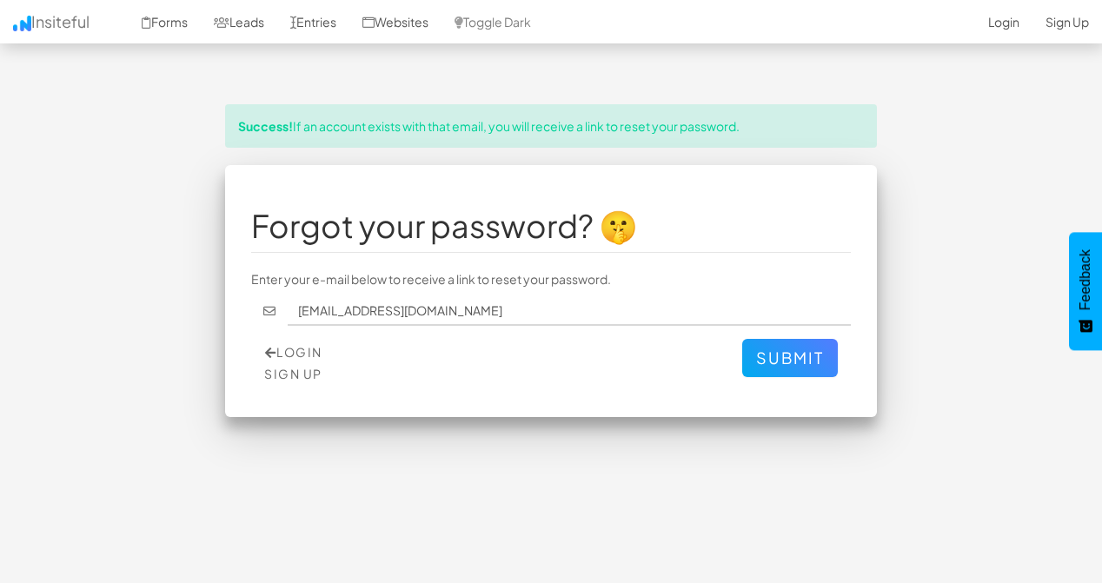
click at [386, 300] on input "[EMAIL_ADDRESS][DOMAIN_NAME]" at bounding box center [570, 311] width 564 height 30
click at [295, 366] on link "Sign Up" at bounding box center [293, 374] width 58 height 16
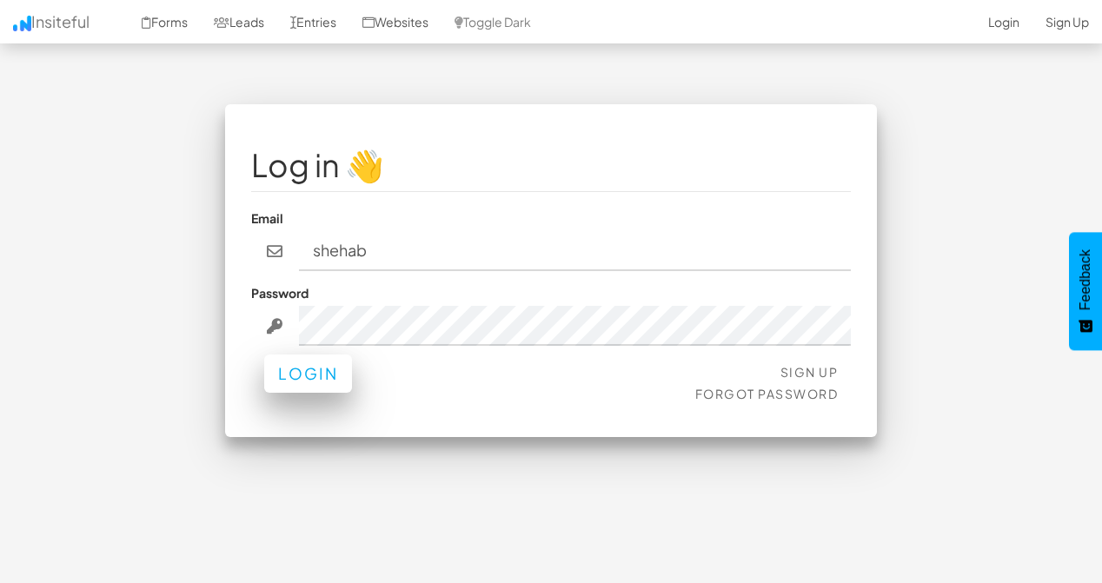
click at [311, 363] on button "Login" at bounding box center [308, 373] width 88 height 38
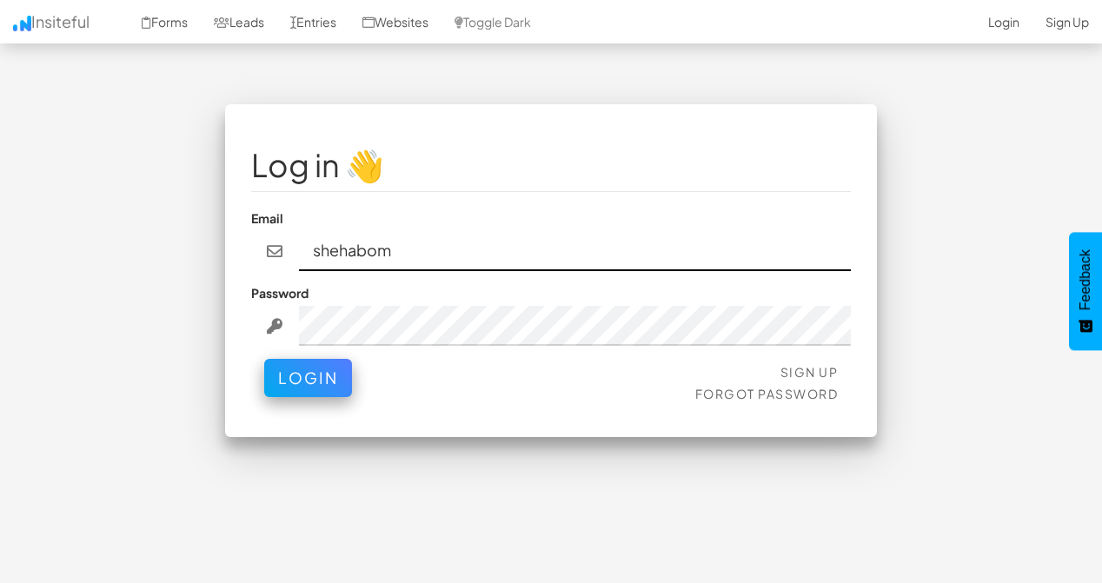
type input "[EMAIL_ADDRESS][DOMAIN_NAME]"
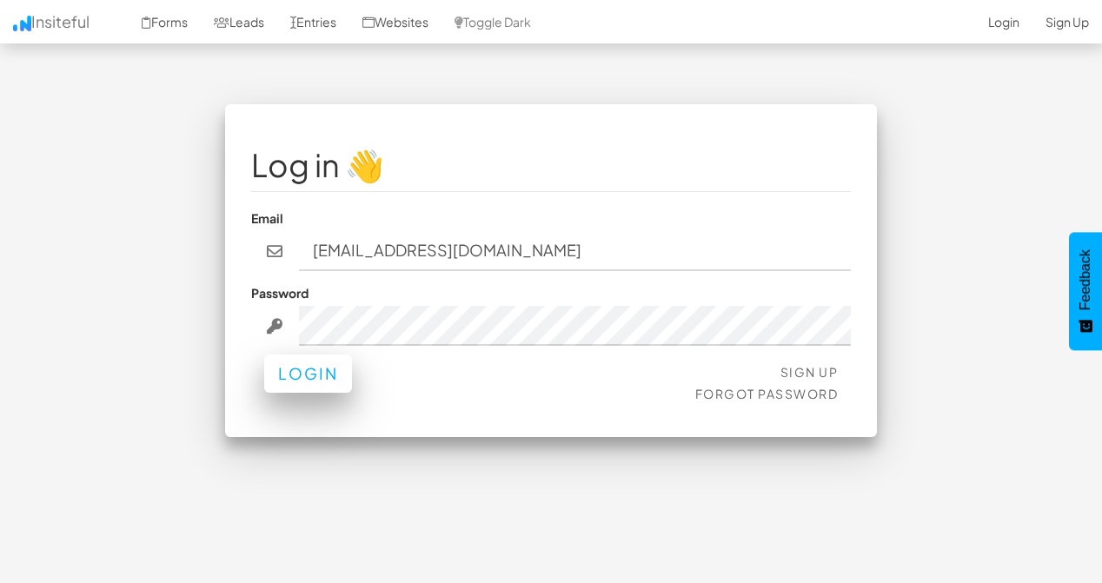
click at [320, 373] on button "Login" at bounding box center [308, 373] width 88 height 38
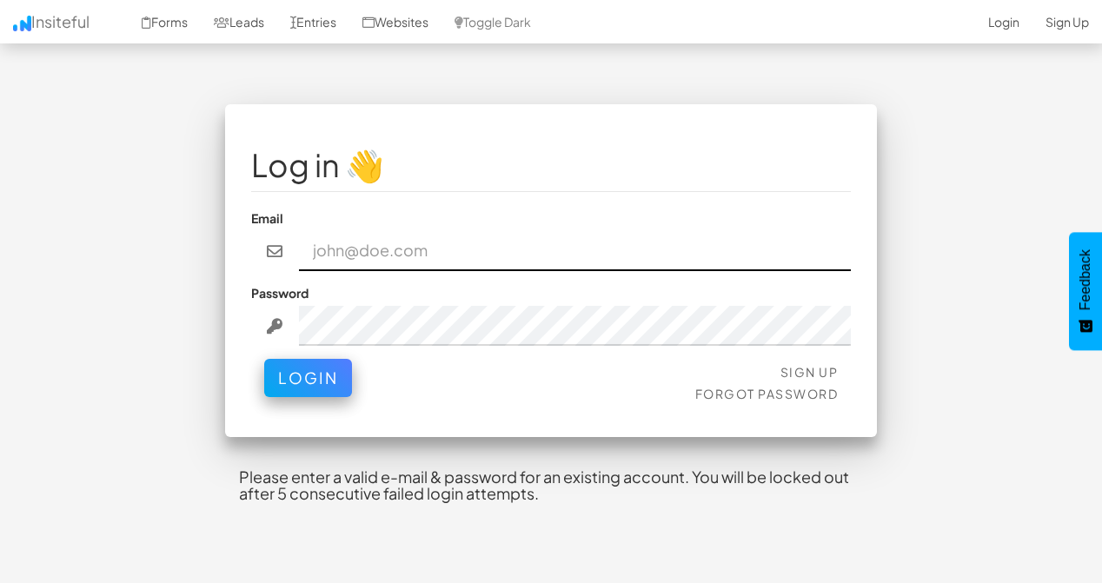
type input "[EMAIL_ADDRESS][DOMAIN_NAME]"
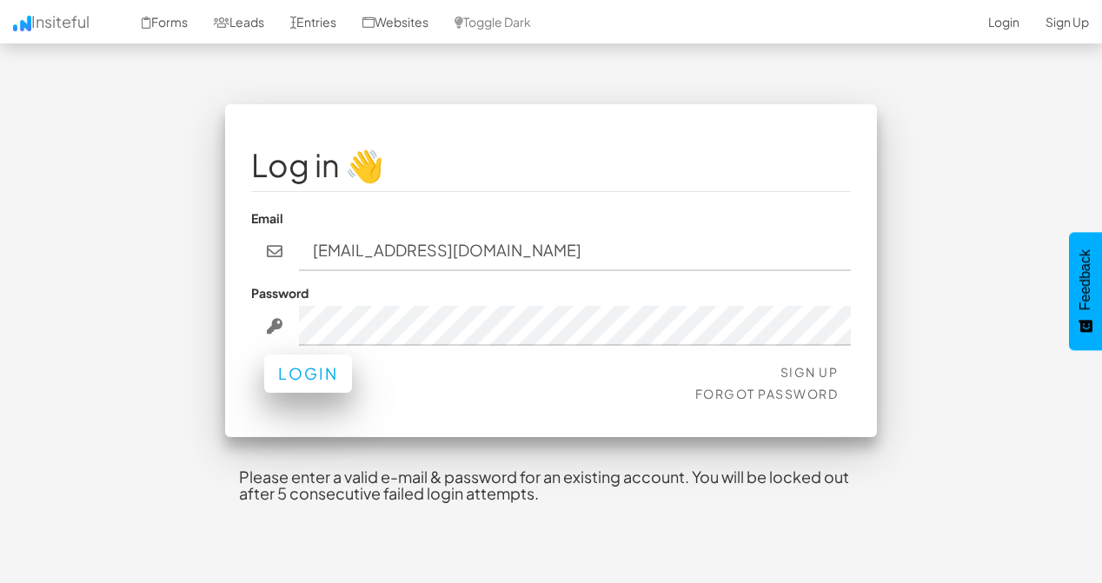
click at [308, 355] on button "Login" at bounding box center [308, 373] width 88 height 38
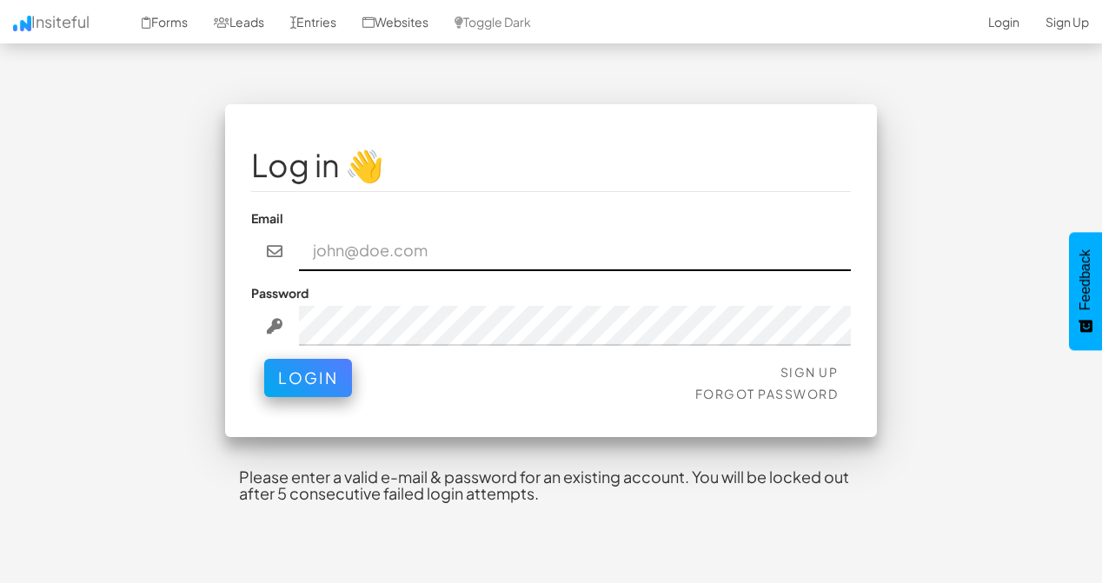
type input "[EMAIL_ADDRESS][DOMAIN_NAME]"
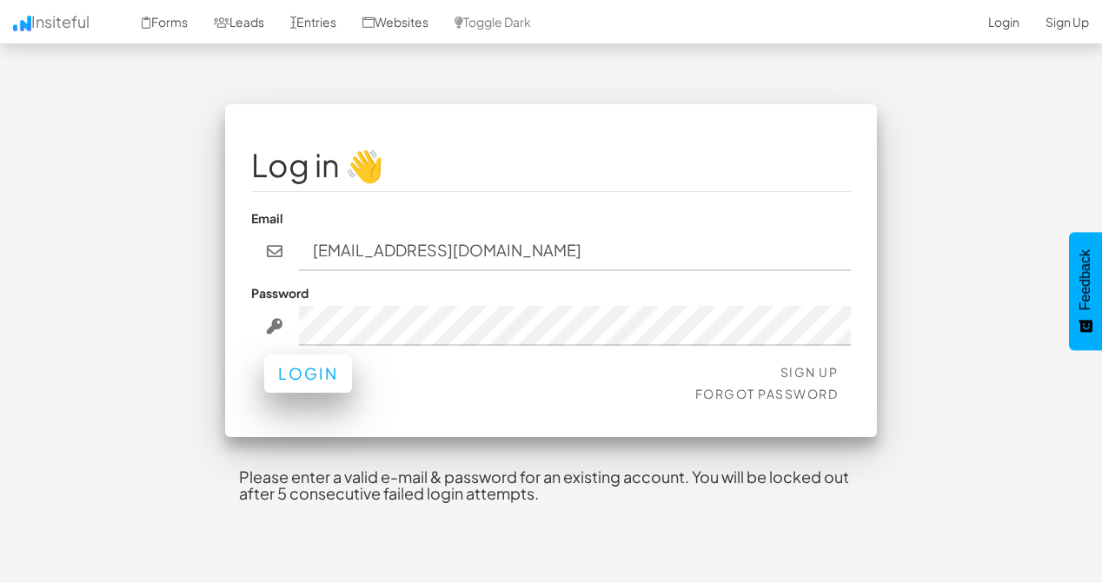
click at [298, 365] on button "Login" at bounding box center [308, 373] width 88 height 38
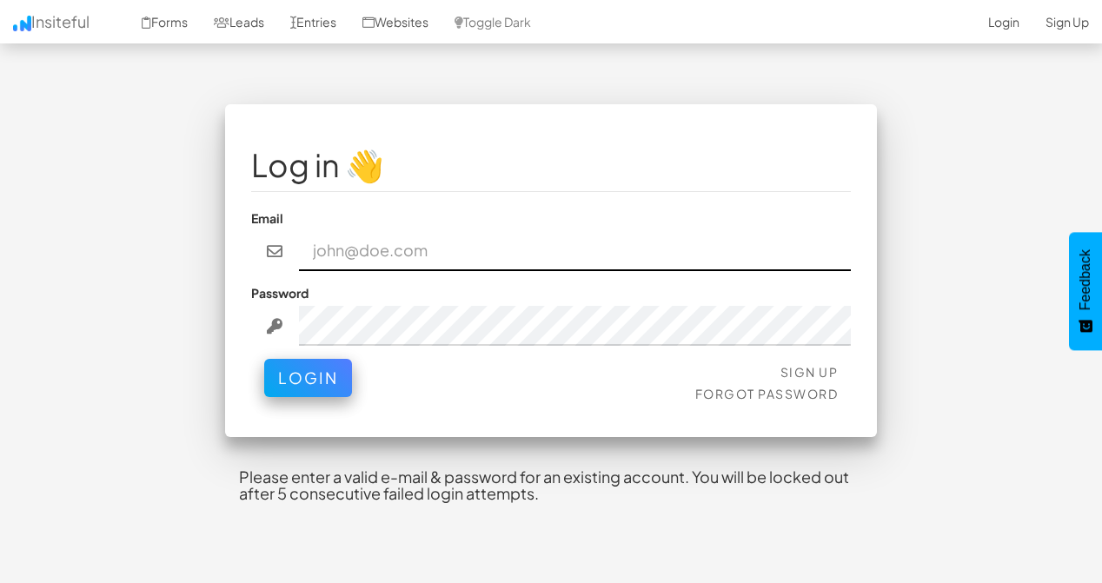
type input "[EMAIL_ADDRESS][DOMAIN_NAME]"
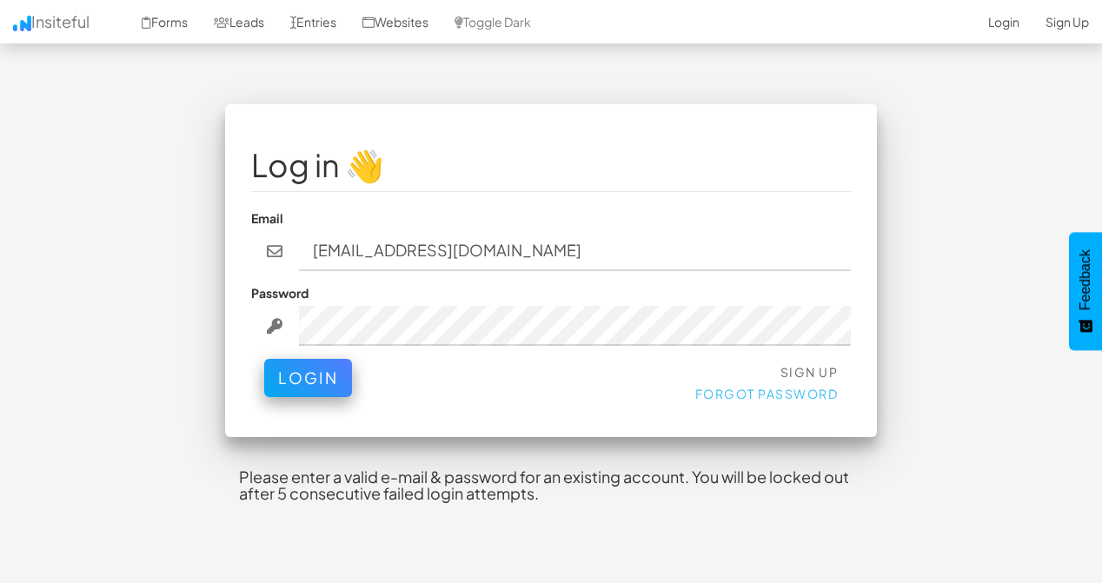
click at [803, 386] on link "Forgot Password" at bounding box center [766, 394] width 143 height 16
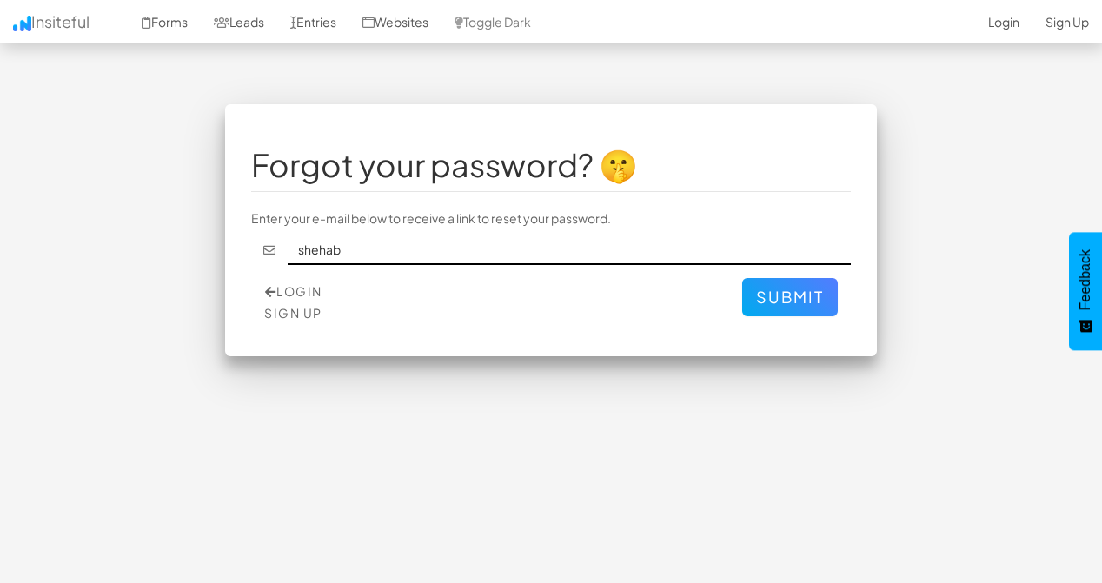
type input "[EMAIL_ADDRESS][DOMAIN_NAME]"
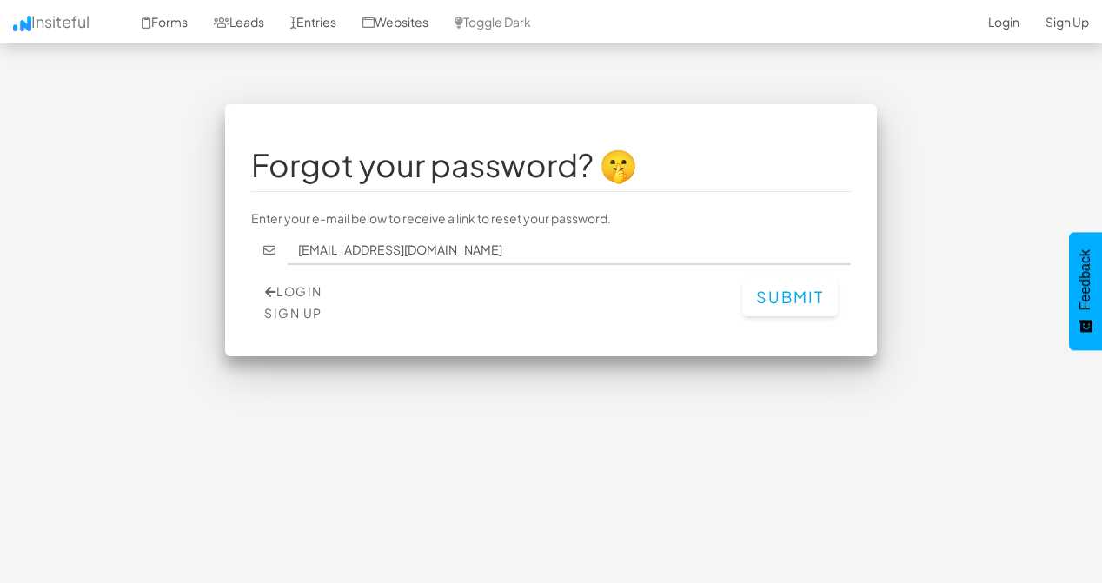
click at [794, 278] on button "Submit" at bounding box center [790, 297] width 96 height 38
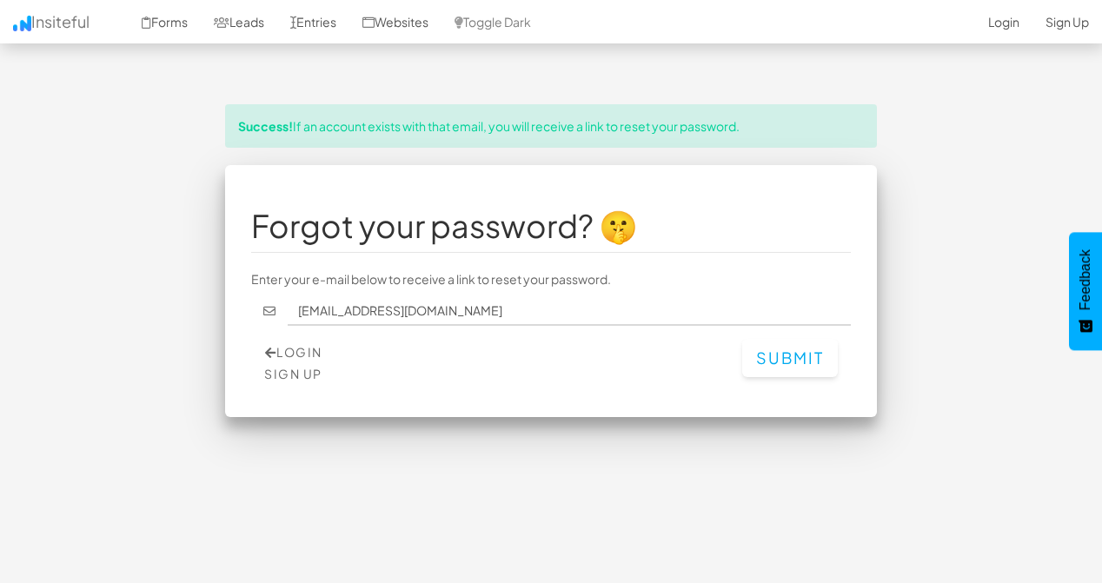
click at [820, 340] on button "Submit" at bounding box center [790, 358] width 96 height 38
click at [1086, 275] on span "Feedback" at bounding box center [1085, 279] width 16 height 61
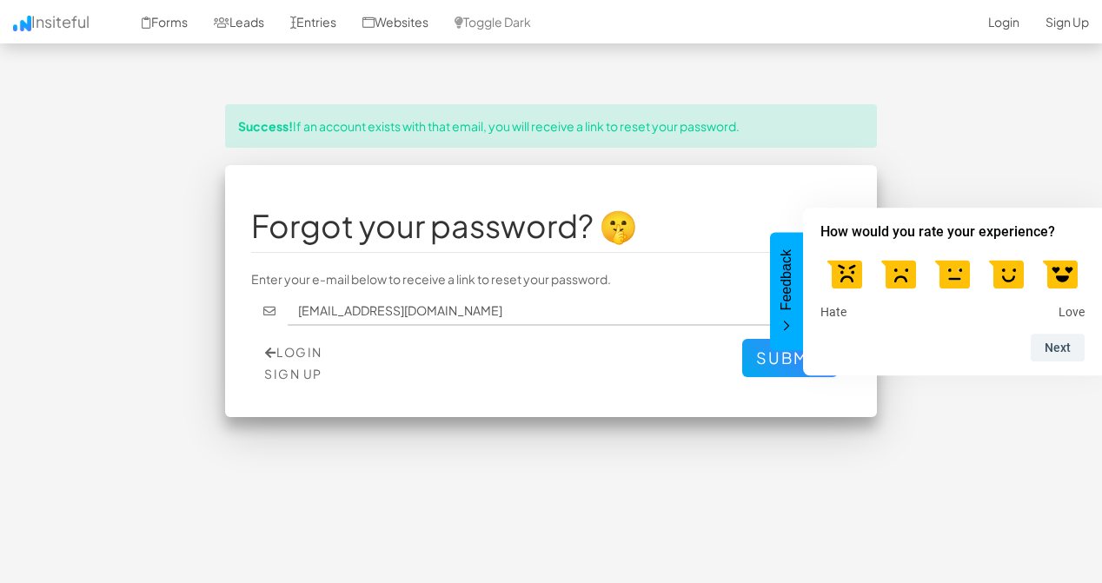
click at [988, 77] on body "Toggle navigation Insiteful Forms Leads Entries Websites Toggle Dark 2-Click In…" at bounding box center [551, 321] width 1102 height 643
click at [946, 126] on div "Success! If an account exists with that email, you will receive a link to reset…" at bounding box center [551, 269] width 1016 height 330
click at [794, 299] on button "Feedback" at bounding box center [786, 291] width 33 height 118
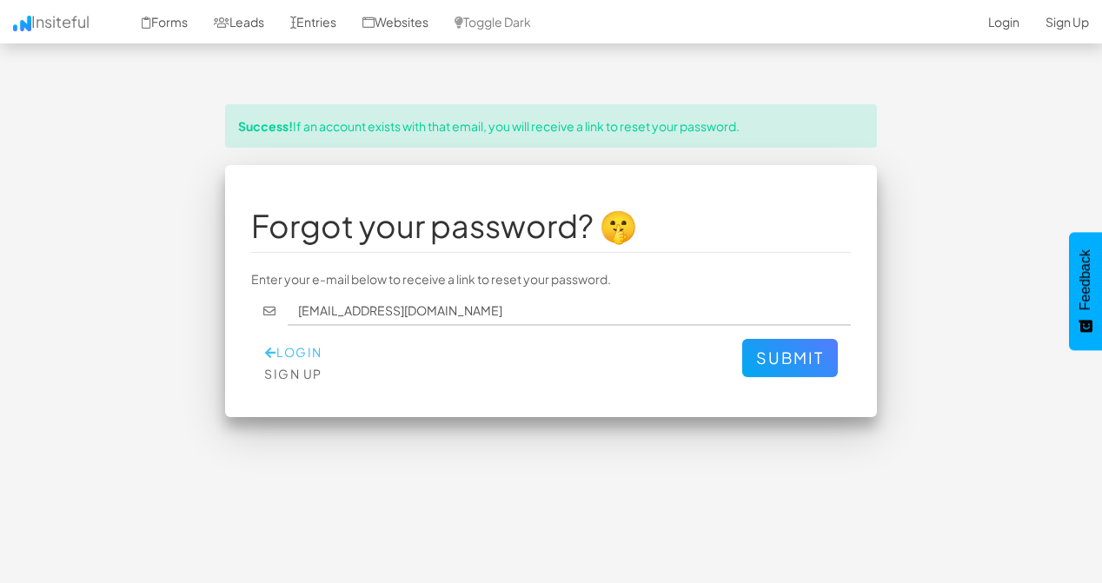
click at [298, 344] on link "Login" at bounding box center [293, 352] width 57 height 16
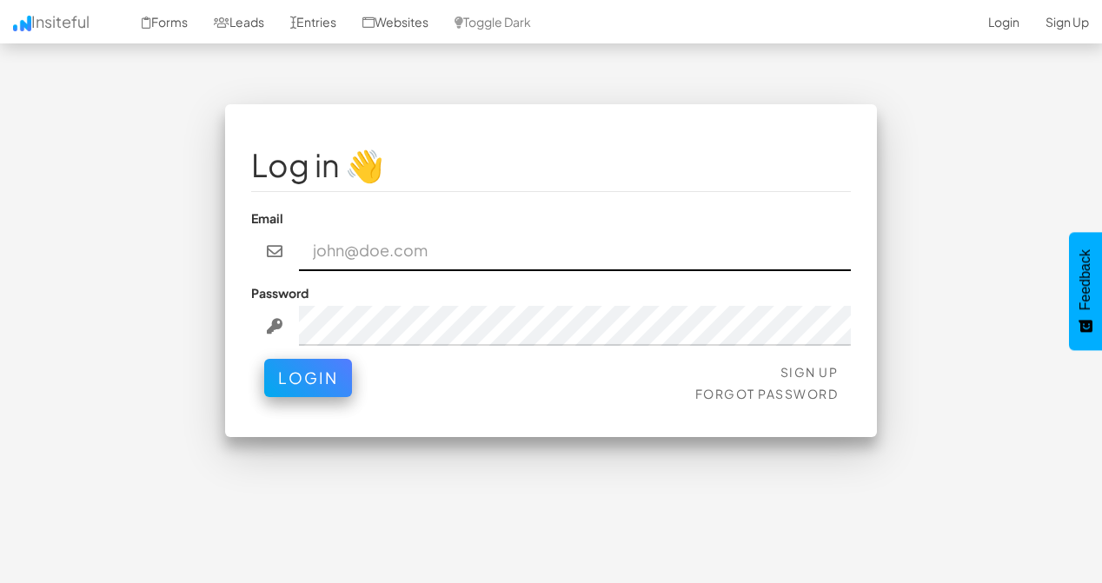
type input "[EMAIL_ADDRESS][DOMAIN_NAME]"
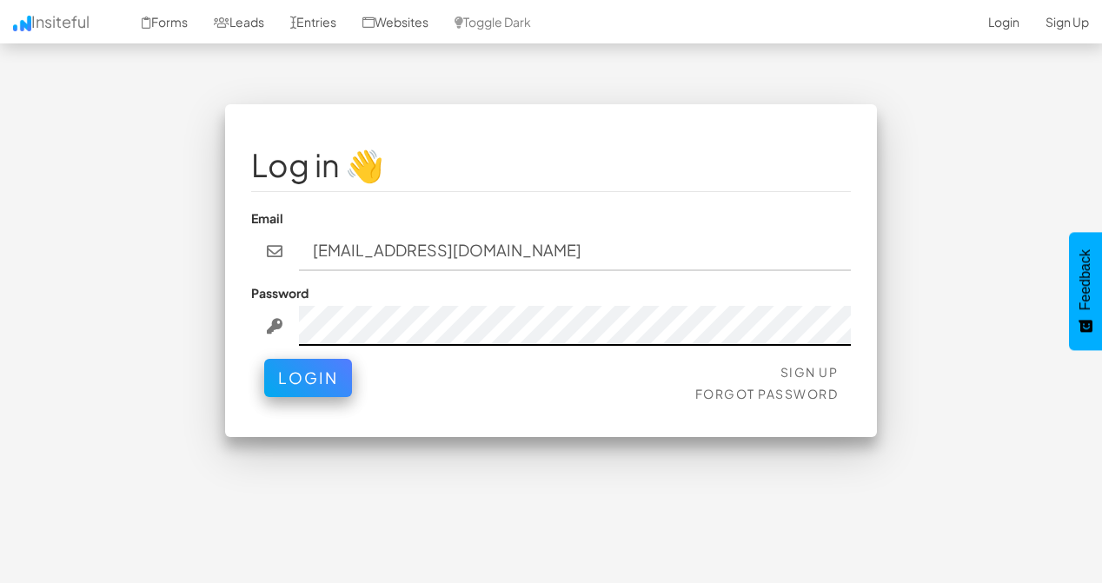
click at [307, 360] on button "Login" at bounding box center [308, 378] width 88 height 38
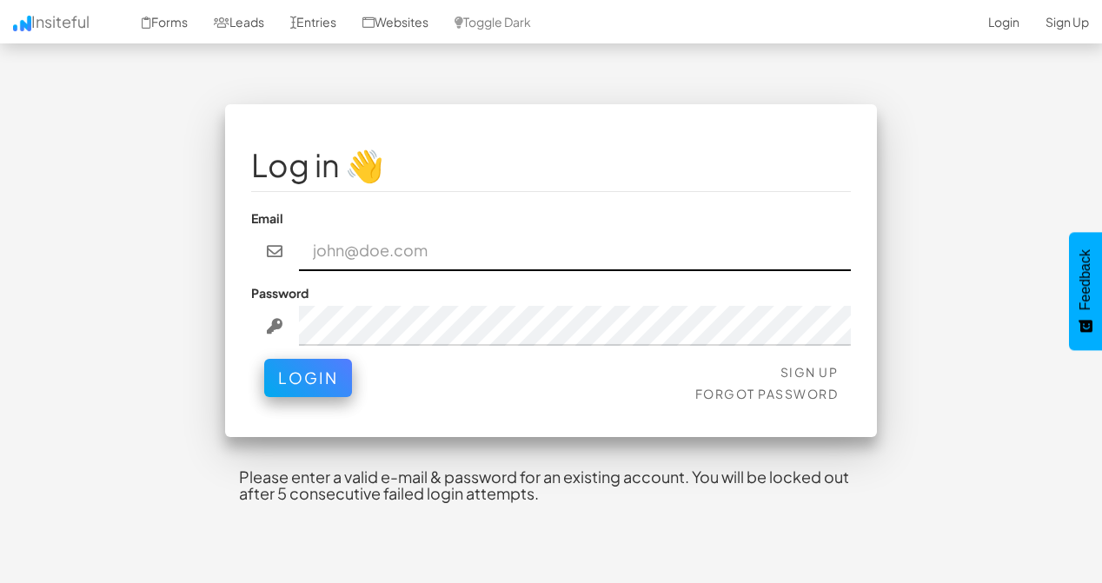
type input "[EMAIL_ADDRESS][DOMAIN_NAME]"
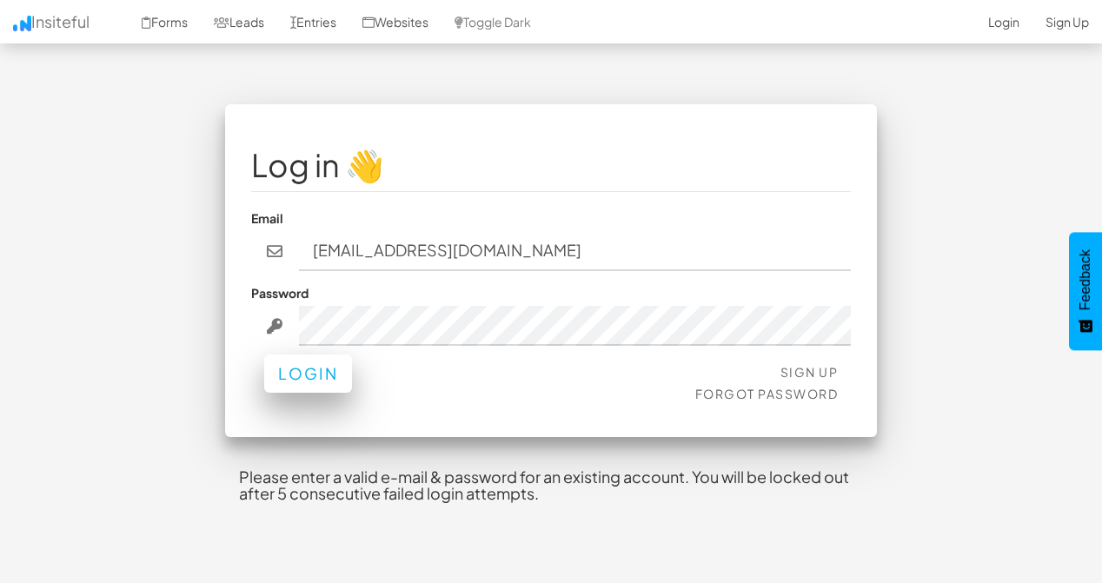
click at [288, 354] on button "Login" at bounding box center [308, 373] width 88 height 38
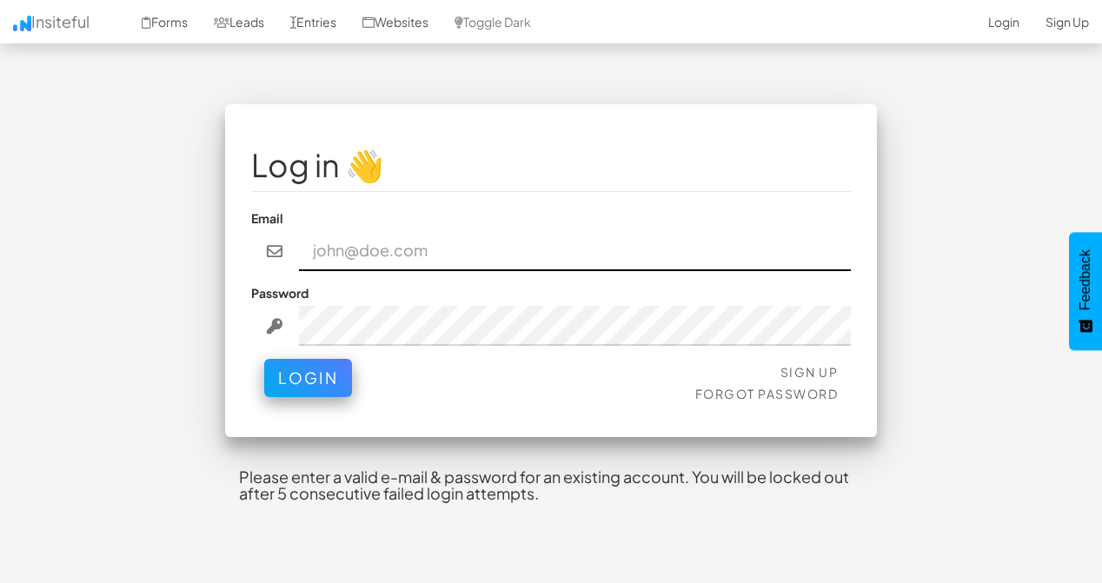
type input "shehabomar868@gmail.com"
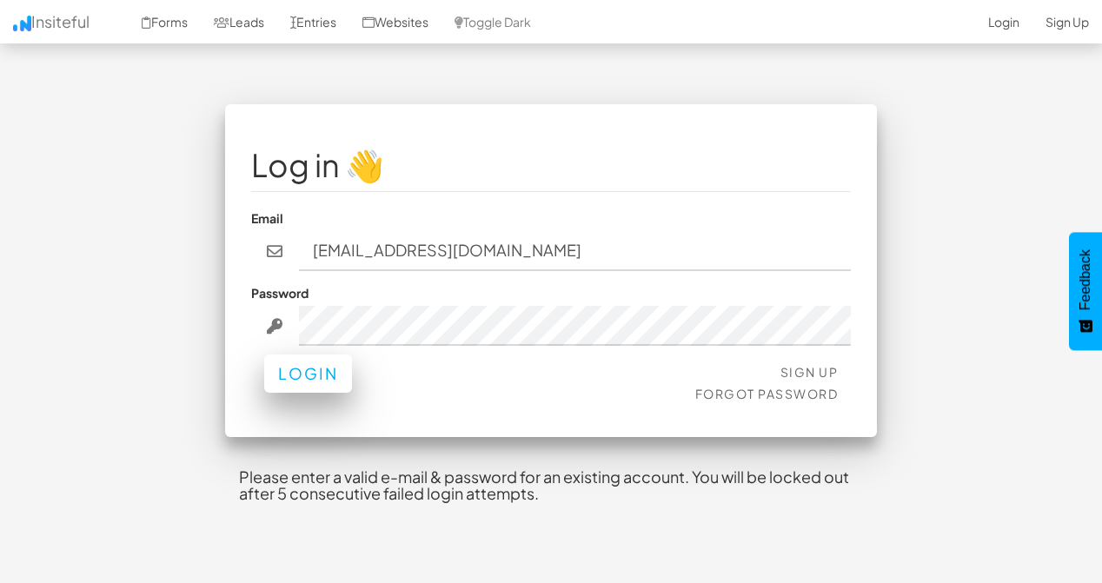
click at [323, 367] on button "Login" at bounding box center [308, 373] width 88 height 38
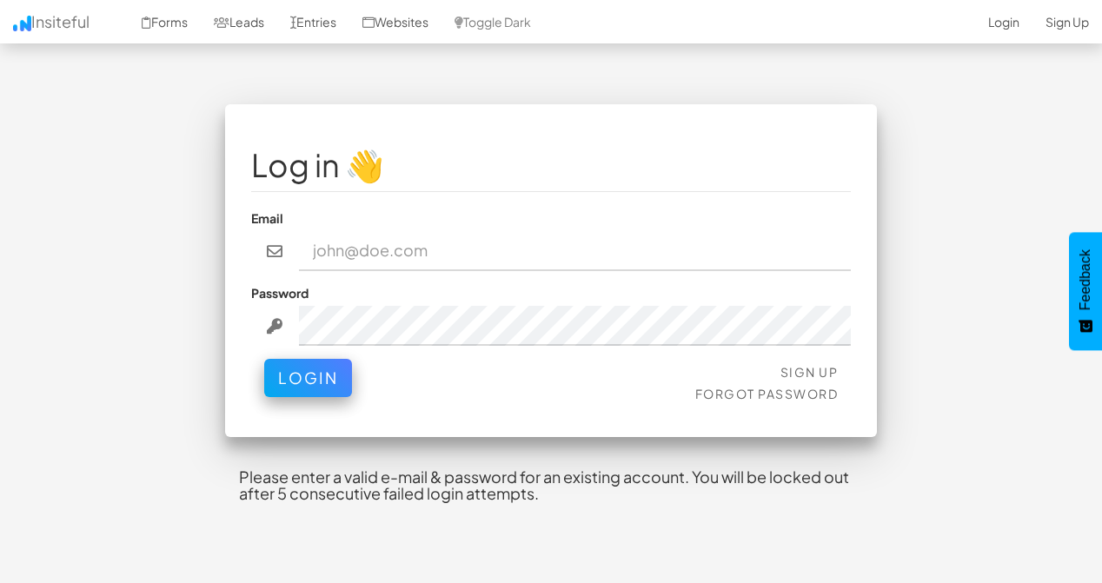
click at [423, 209] on div "Email" at bounding box center [550, 240] width 599 height 62
click at [400, 231] on input "email" at bounding box center [575, 251] width 553 height 40
type input "[EMAIL_ADDRESS][DOMAIN_NAME]"
click at [550, 359] on div "Sign Up Forgot Password Login" at bounding box center [550, 385] width 599 height 52
click at [801, 364] on link "Sign Up" at bounding box center [809, 372] width 58 height 16
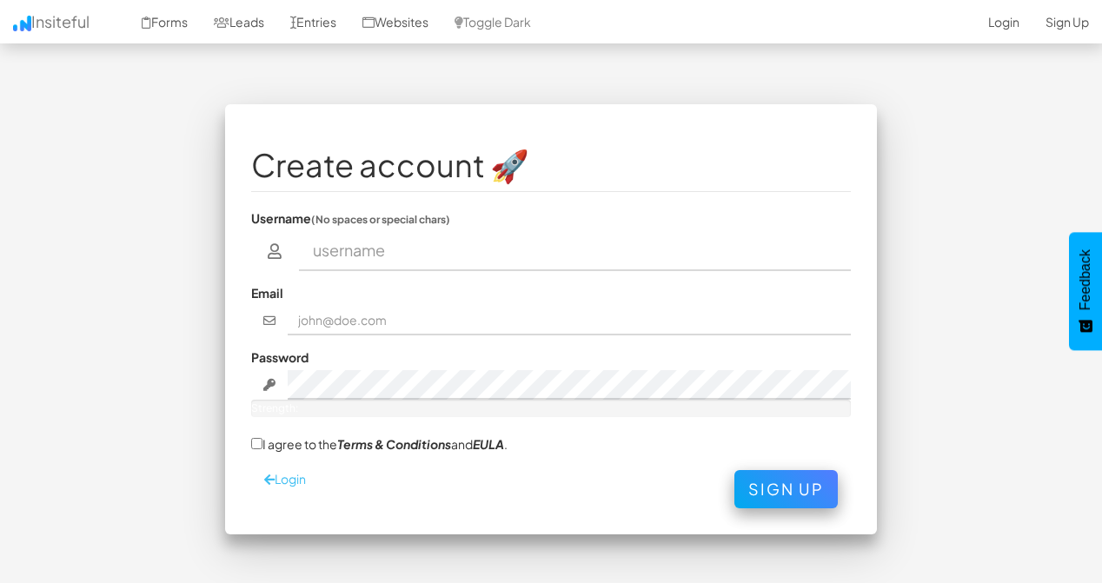
click at [291, 471] on link "Login" at bounding box center [285, 479] width 42 height 16
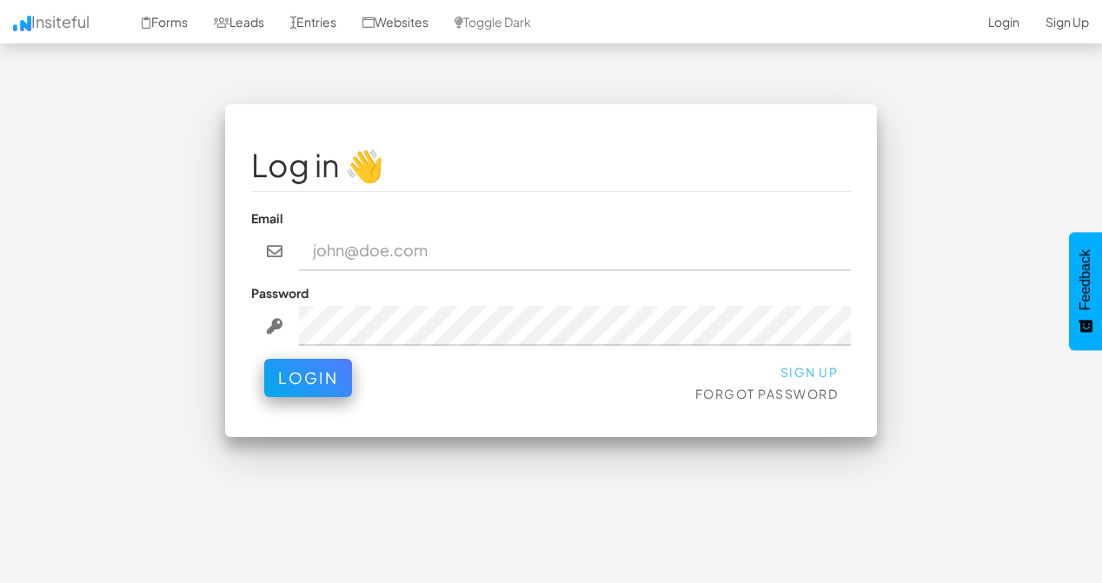
click at [810, 364] on link "Sign Up" at bounding box center [809, 372] width 58 height 16
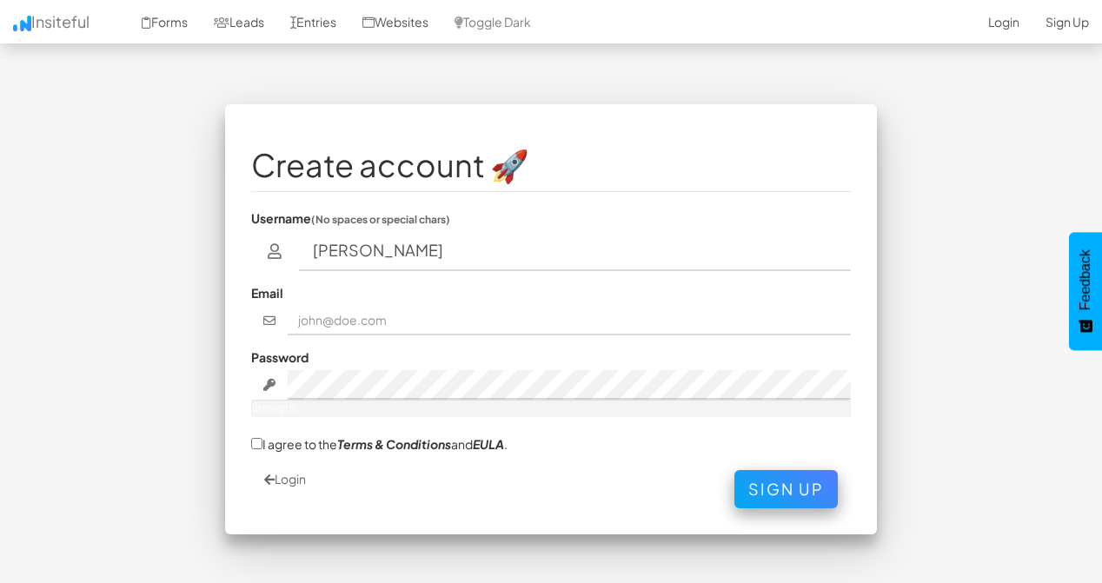
type input "shehab Omar"
drag, startPoint x: 497, startPoint y: 261, endPoint x: 451, endPoint y: 293, distance: 55.7
click at [451, 306] on input "text" at bounding box center [570, 321] width 564 height 30
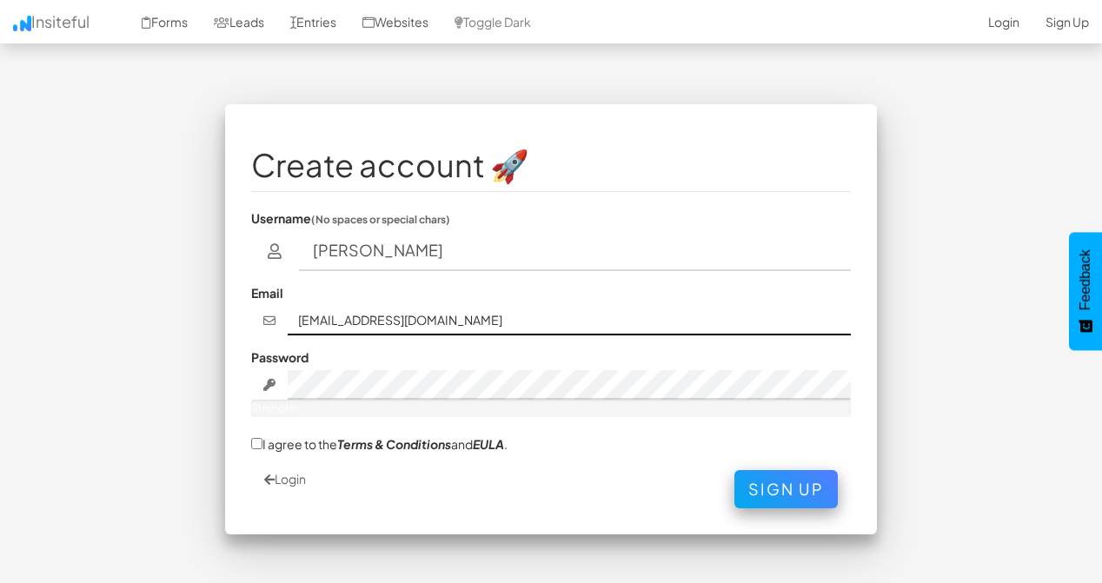
type input "shehabelfaruok@gmail.com"
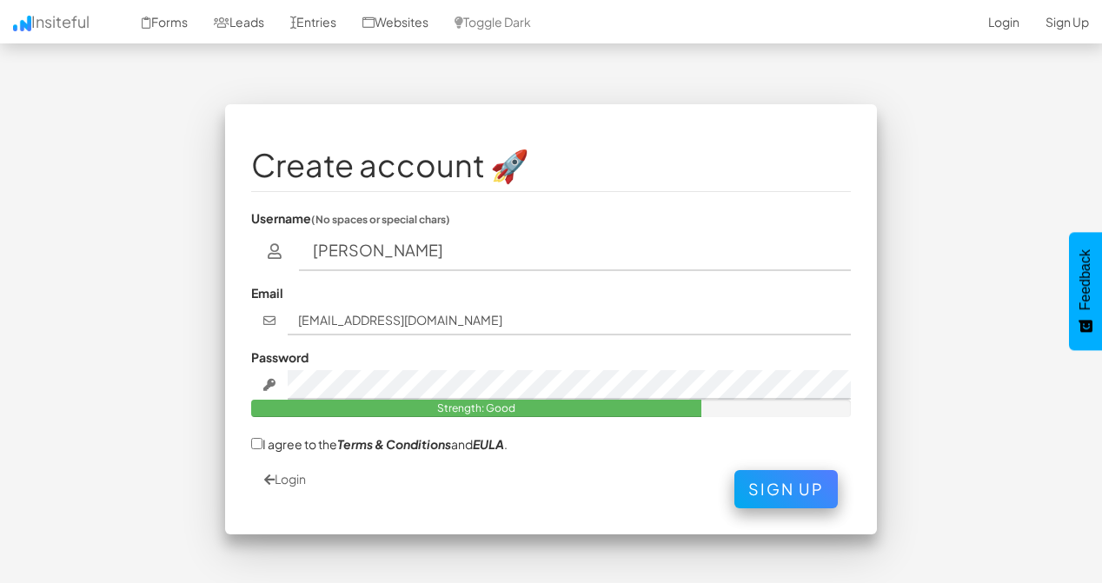
click at [261, 434] on label "I agree to the Terms & Conditions and EULA ." at bounding box center [379, 443] width 256 height 18
click at [261, 438] on input "I agree to the Terms & Conditions and EULA ." at bounding box center [256, 443] width 11 height 11
checkbox input "true"
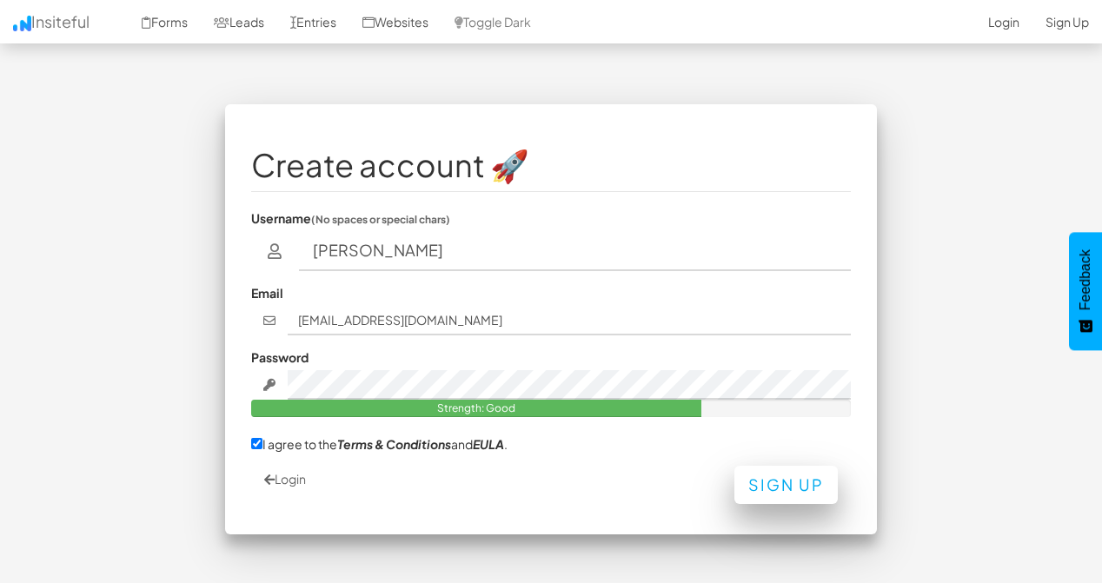
click at [788, 477] on button "Sign Up" at bounding box center [785, 485] width 103 height 38
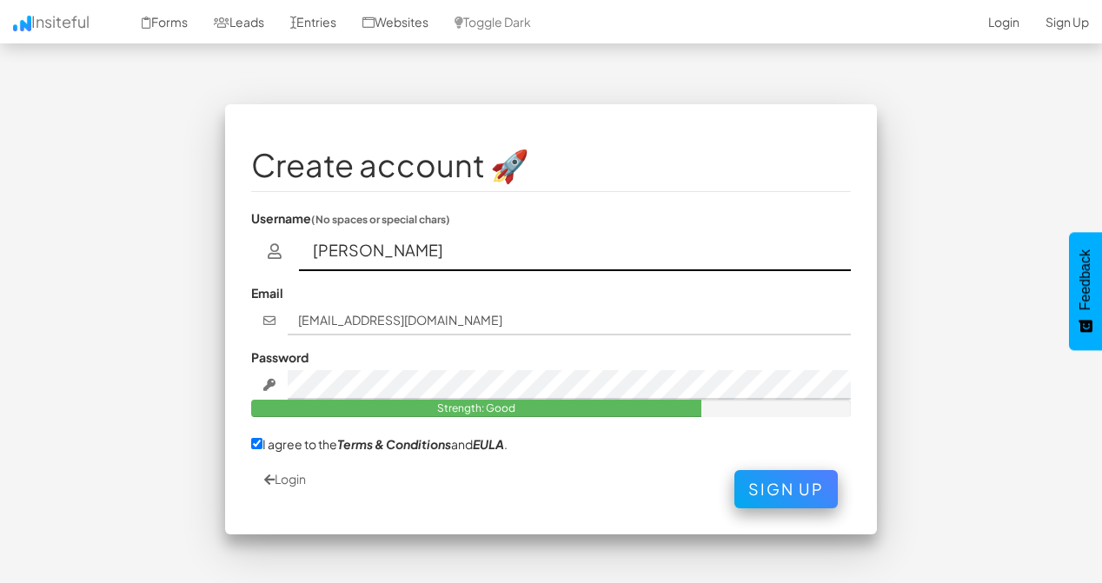
drag, startPoint x: 417, startPoint y: 238, endPoint x: 367, endPoint y: 240, distance: 49.5
click at [367, 240] on input "shehab omar" at bounding box center [575, 251] width 553 height 40
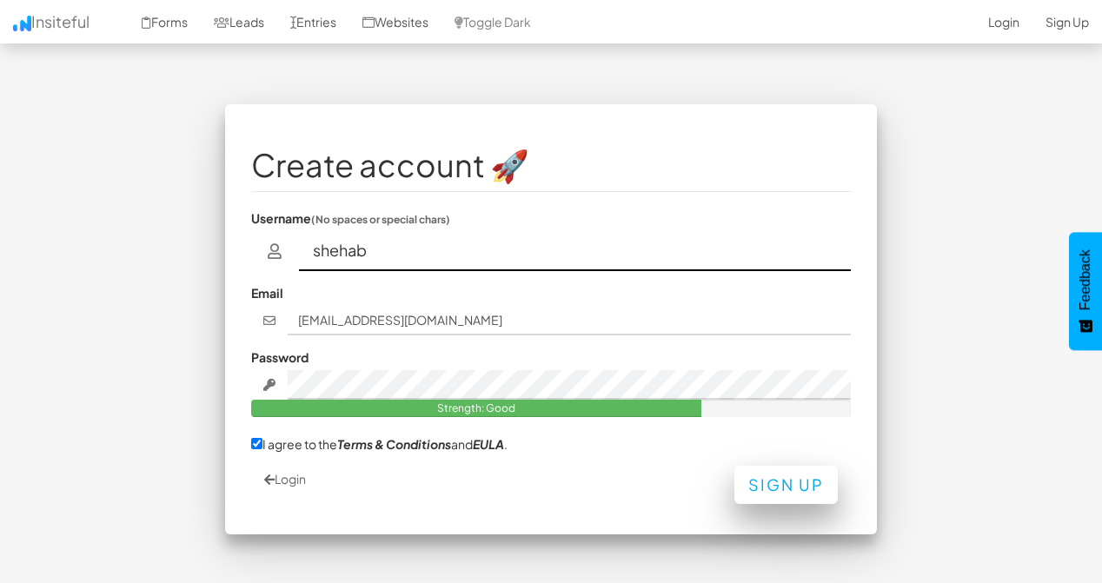
type input "shehab"
click at [779, 481] on button "Sign Up" at bounding box center [785, 485] width 103 height 38
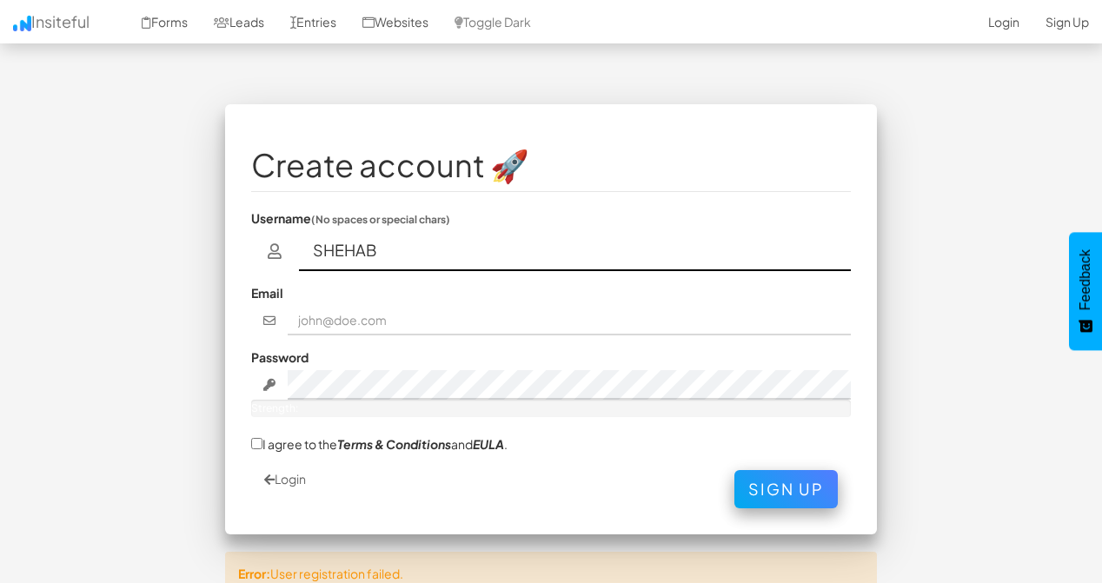
type input "SHEHAB"
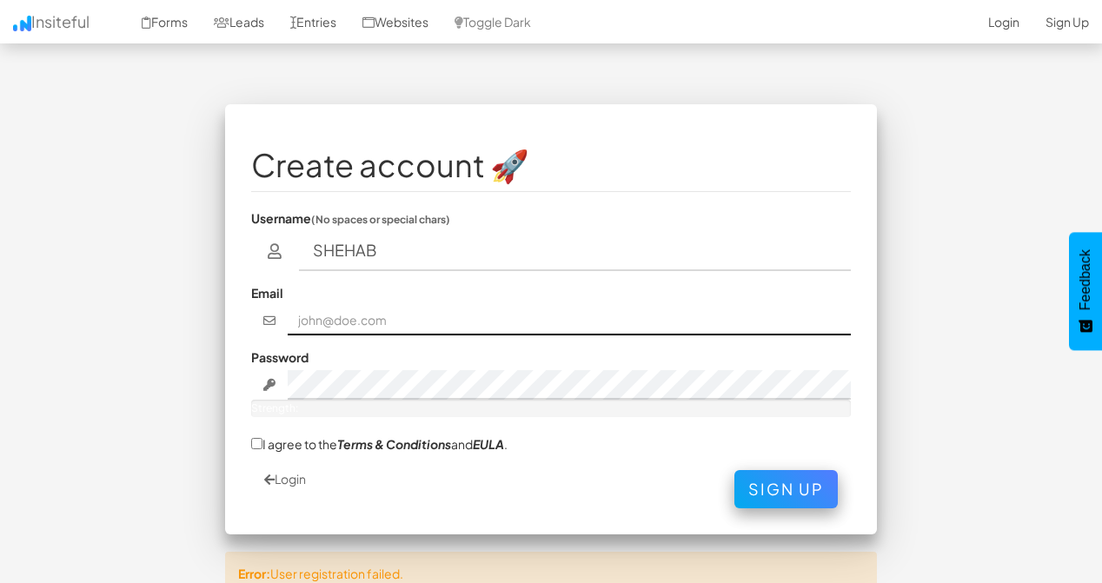
click at [349, 306] on input "text" at bounding box center [570, 321] width 564 height 30
type input "س"
type input "[EMAIL_ADDRESS][DOMAIN_NAME]"
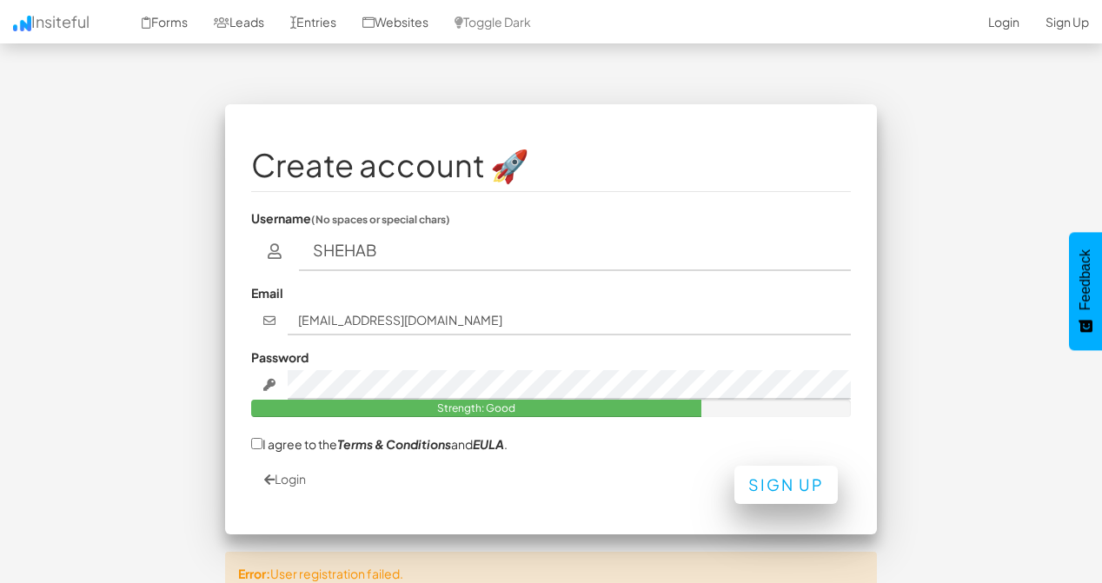
click at [758, 466] on button "Sign Up" at bounding box center [785, 485] width 103 height 38
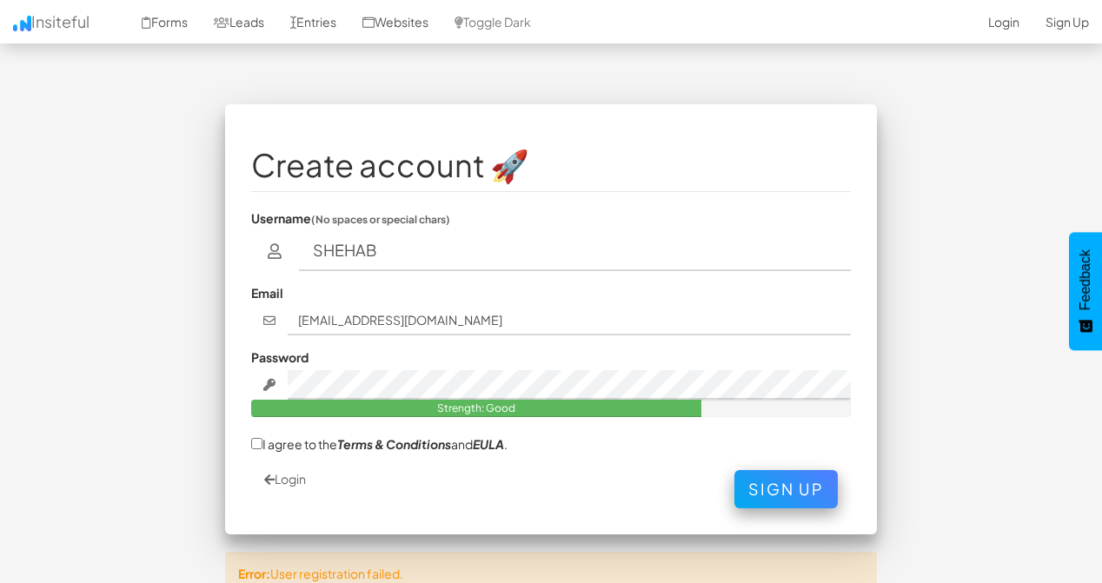
click at [307, 434] on label "I agree to the Terms & Conditions and EULA ." at bounding box center [379, 443] width 256 height 18
click at [262, 438] on input "I agree to the Terms & Conditions and EULA ." at bounding box center [256, 443] width 11 height 11
checkbox input "true"
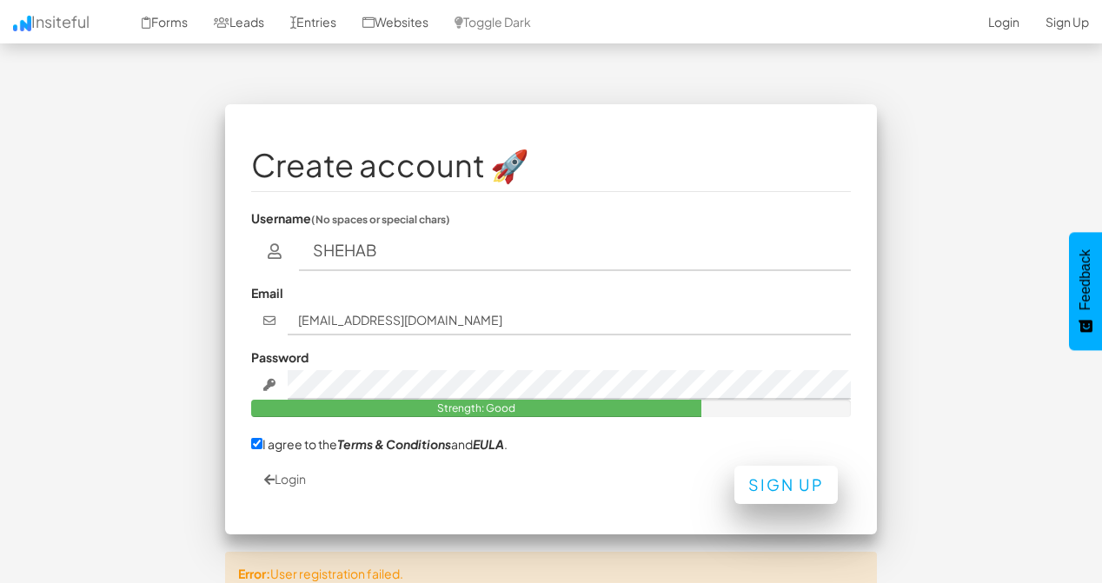
click at [811, 466] on button "Sign Up" at bounding box center [785, 485] width 103 height 38
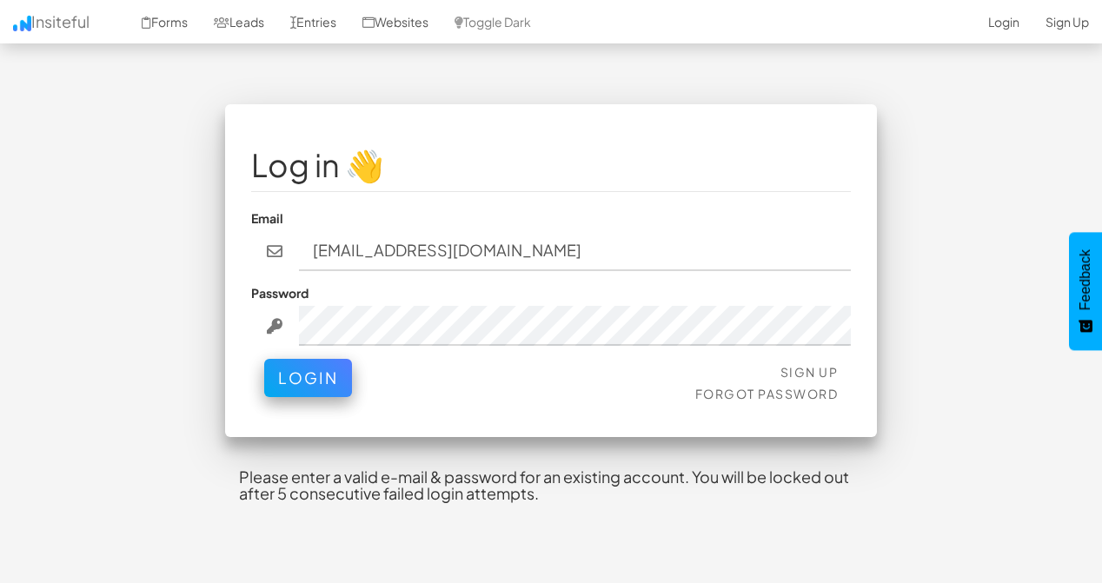
scroll to position [60, 0]
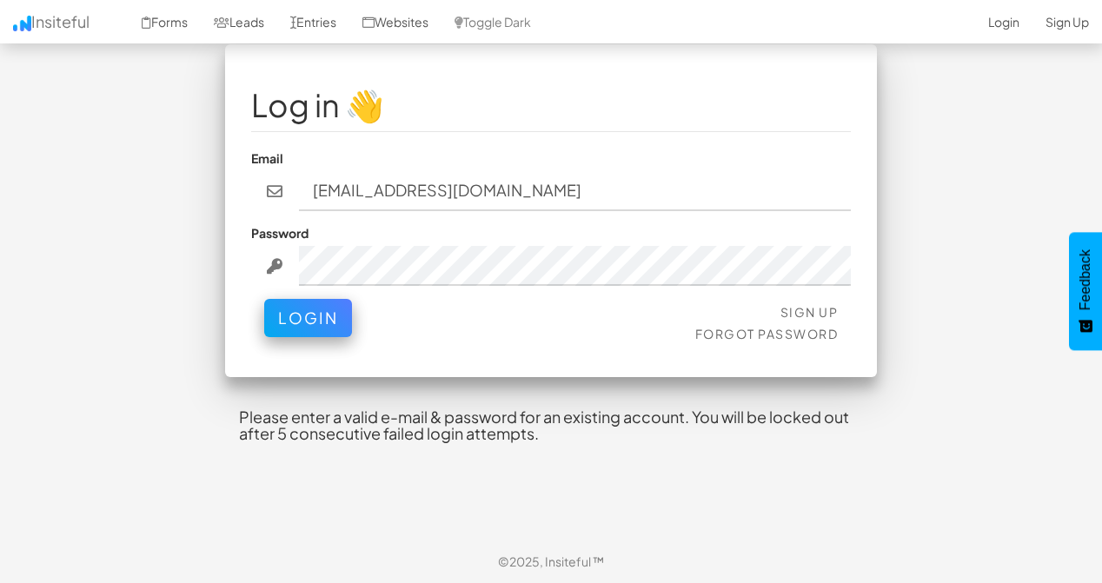
click at [891, 298] on span "Feedback" at bounding box center [1085, 279] width 16 height 61
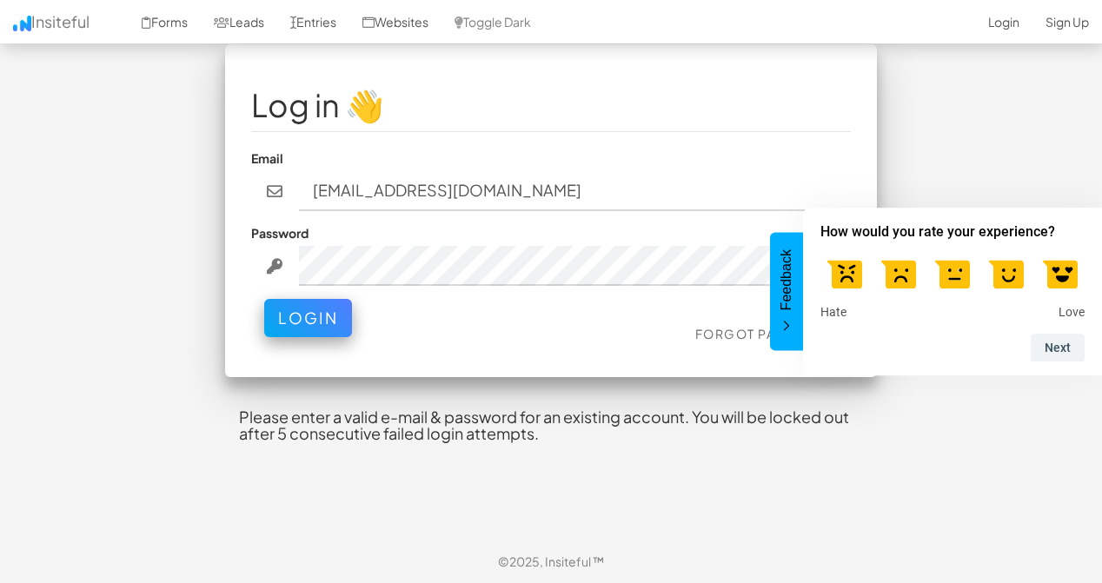
click at [891, 163] on div "Log in 👋 Email [EMAIL_ADDRESS][DOMAIN_NAME] Password Sign Up Forgot Password Lo…" at bounding box center [551, 258] width 1016 height 429
click at [891, 20] on link "Sign Up" at bounding box center [1066, 21] width 69 height 43
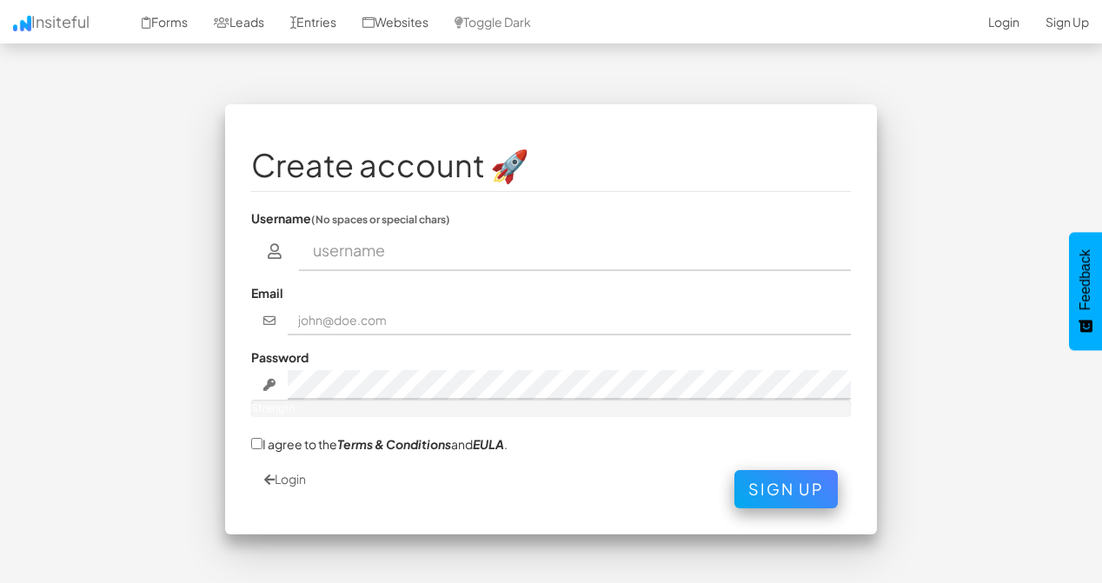
scroll to position [60, 0]
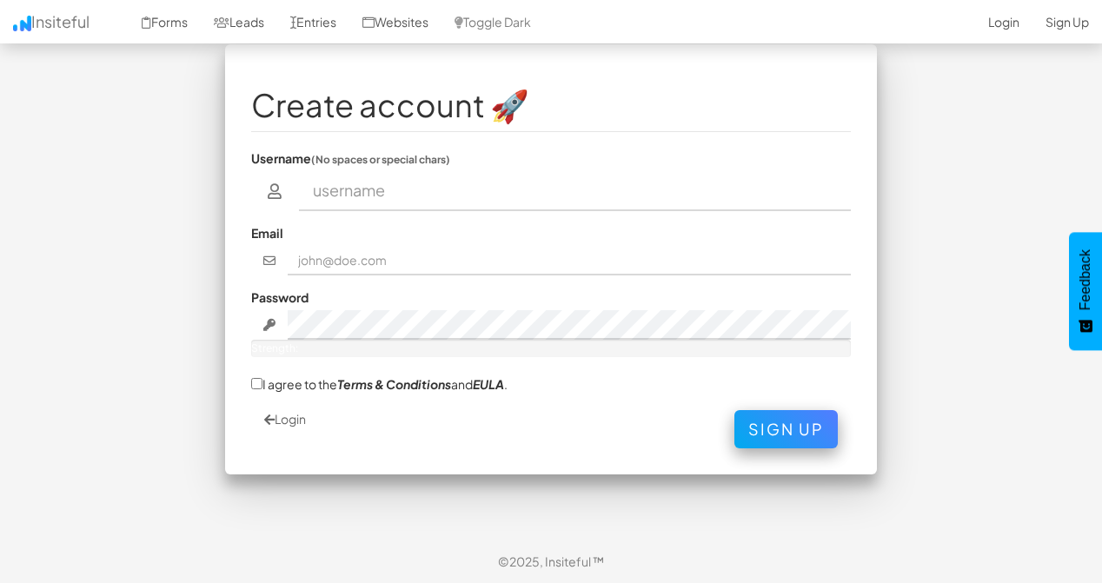
click at [242, 148] on div "Create account 🚀 Username (No spaces or special chars) Email Password Strength:…" at bounding box center [551, 259] width 652 height 430
